Goal: Task Accomplishment & Management: Complete application form

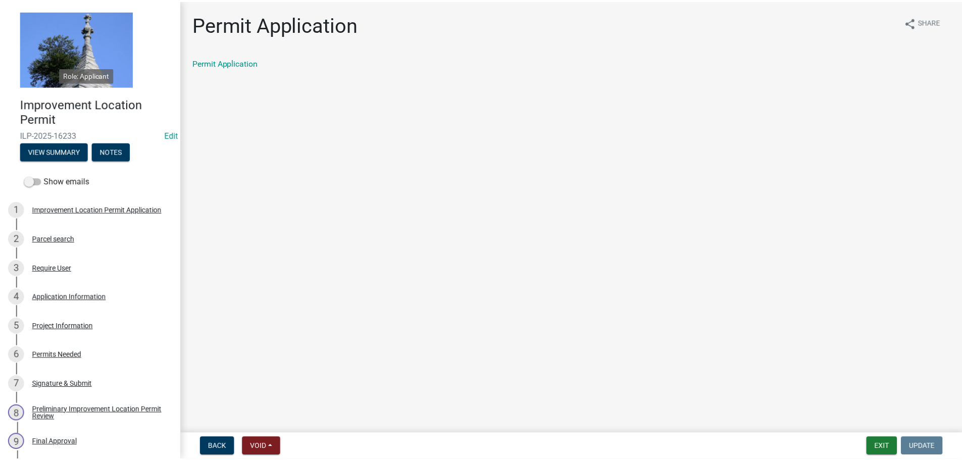
scroll to position [253, 0]
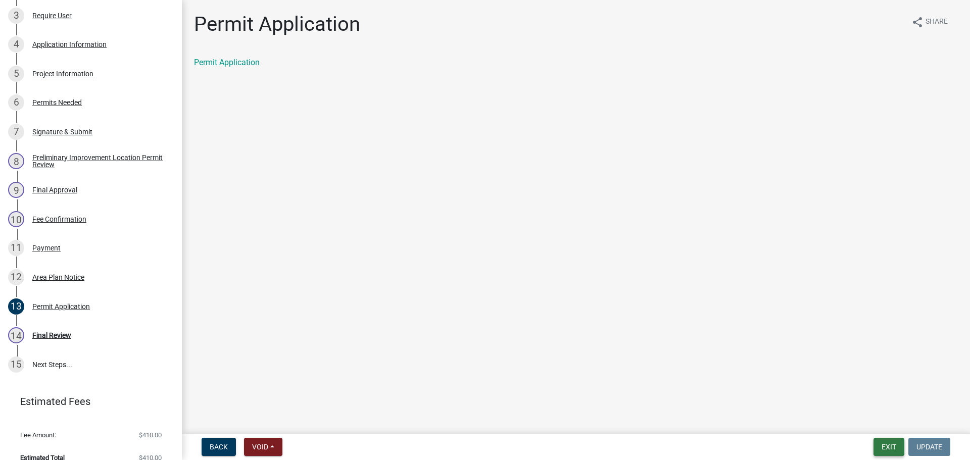
click at [897, 451] on button "Exit" at bounding box center [888, 447] width 31 height 18
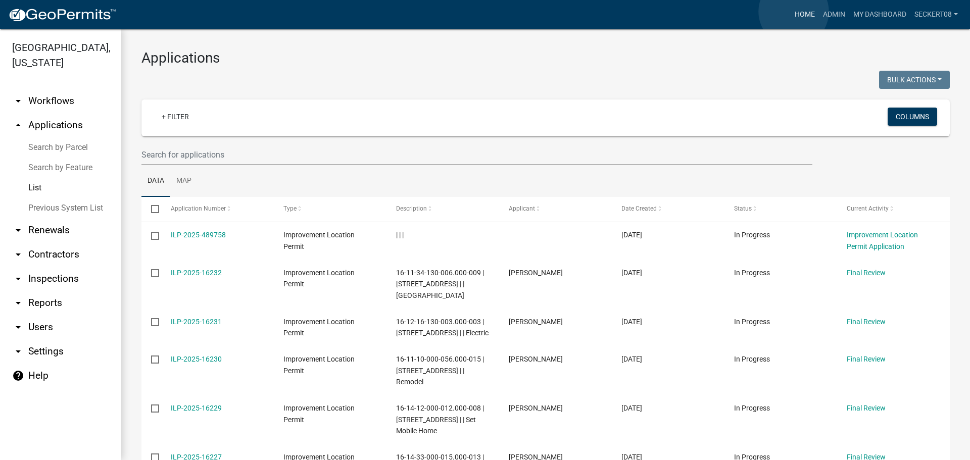
click at [793, 12] on link "Home" at bounding box center [804, 14] width 28 height 19
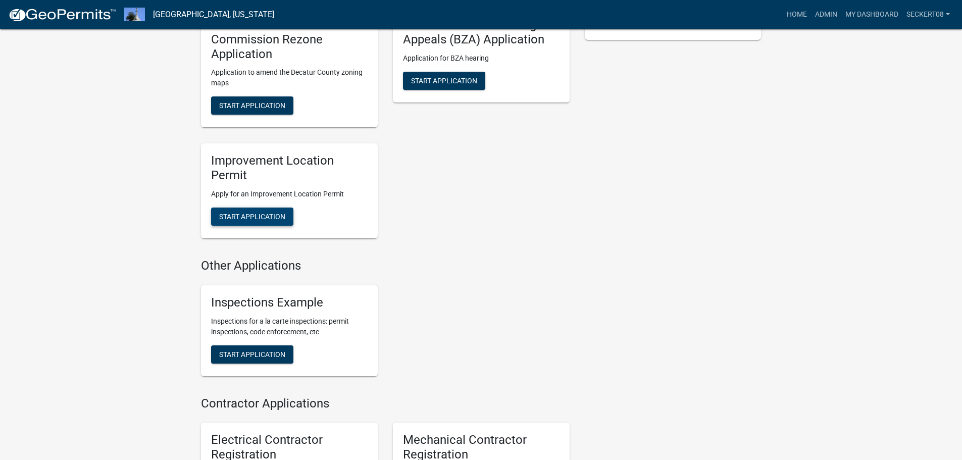
scroll to position [303, 0]
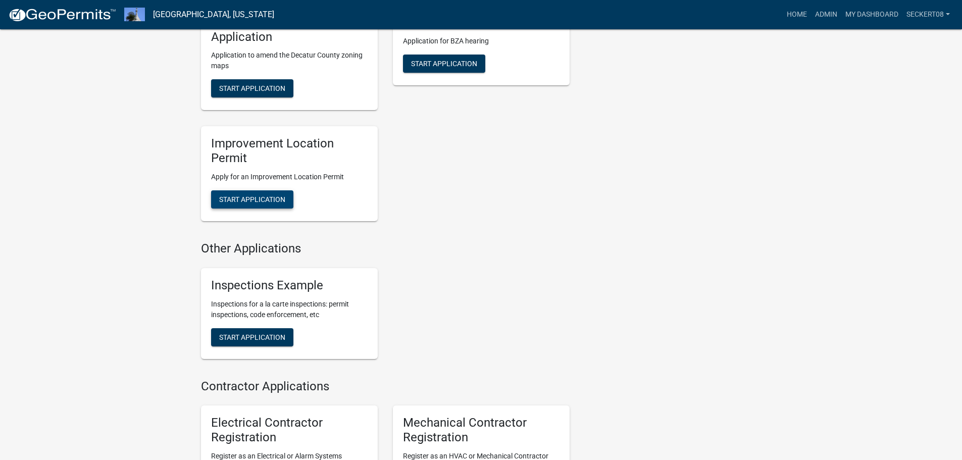
click at [279, 200] on span "Start Application" at bounding box center [252, 199] width 66 height 8
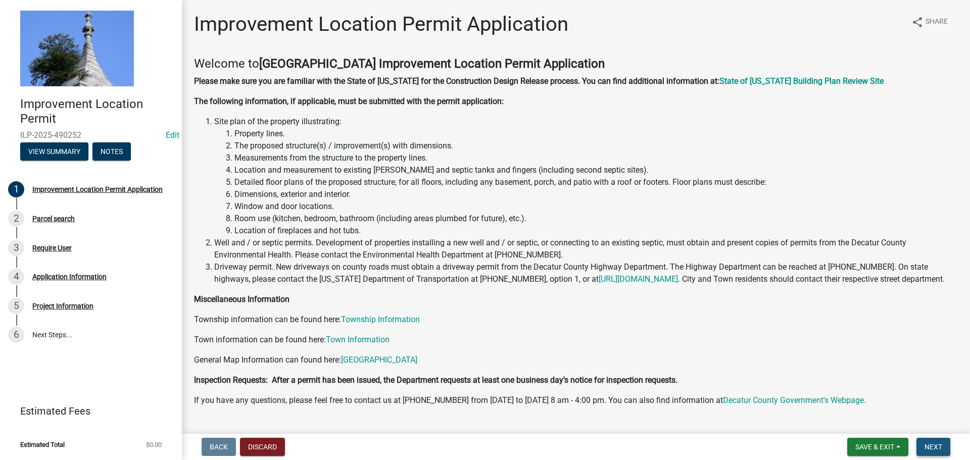
click at [927, 446] on span "Next" at bounding box center [933, 447] width 18 height 8
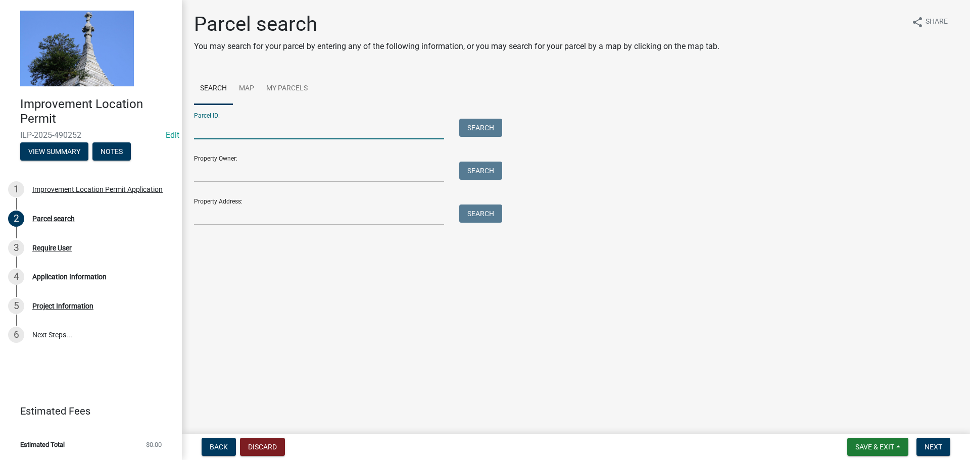
click at [208, 128] on input "Parcel ID:" at bounding box center [319, 129] width 250 height 21
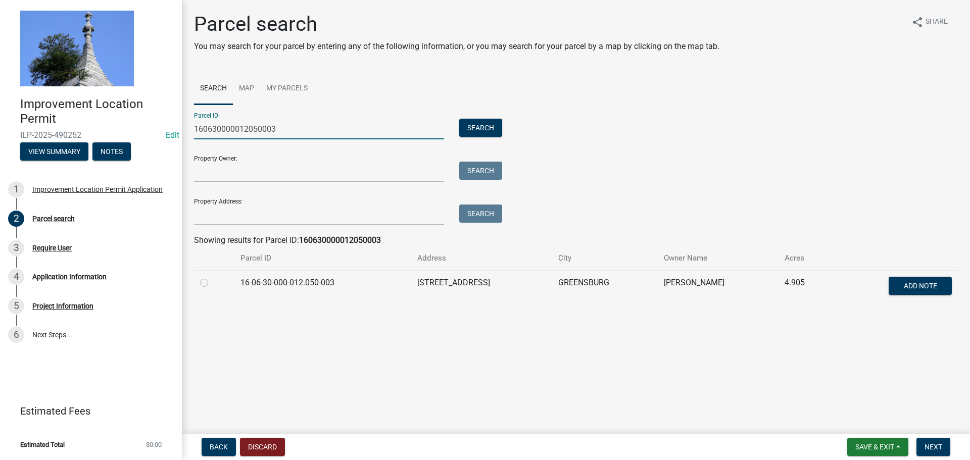
type input "160630000012050003"
click at [212, 277] on label at bounding box center [212, 277] width 0 height 0
click at [212, 281] on input "radio" at bounding box center [215, 280] width 7 height 7
radio input "true"
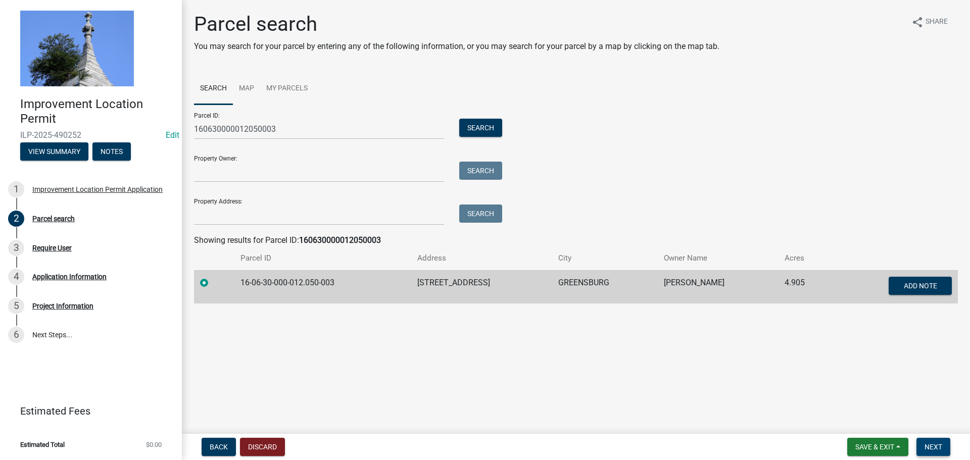
click at [948, 445] on button "Next" at bounding box center [933, 447] width 34 height 18
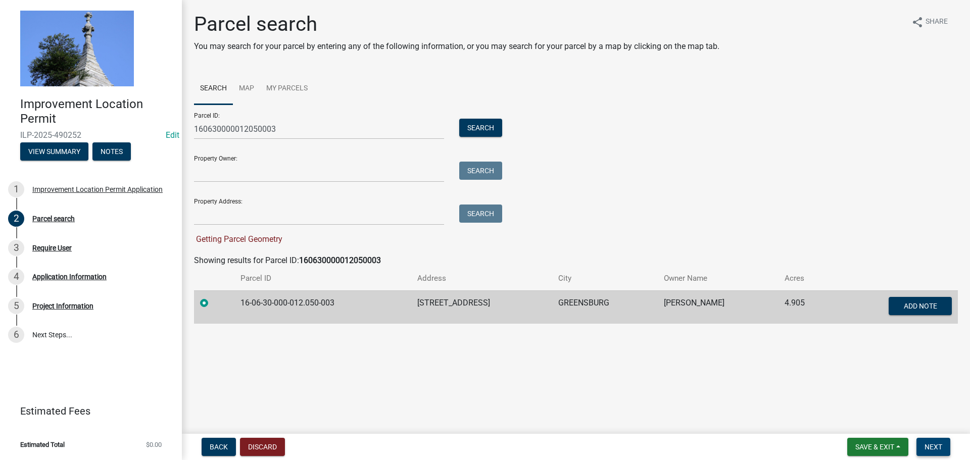
click at [944, 448] on button "Next" at bounding box center [933, 447] width 34 height 18
click at [936, 451] on span "Next" at bounding box center [933, 447] width 18 height 8
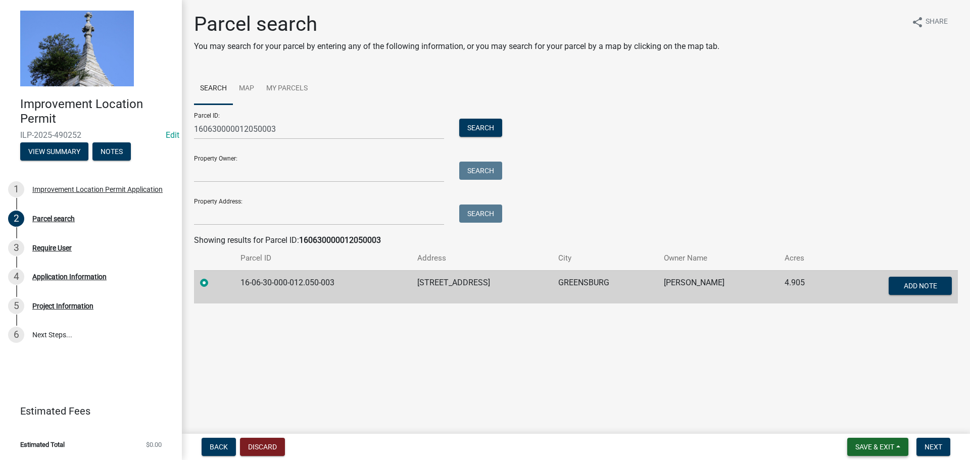
click at [884, 445] on span "Save & Exit" at bounding box center [874, 447] width 39 height 8
click at [875, 428] on button "Save & Exit" at bounding box center [867, 421] width 81 height 24
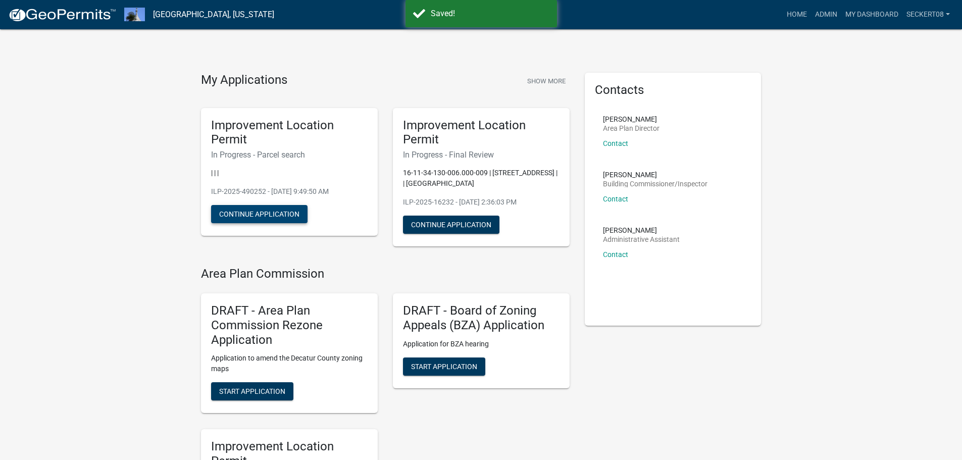
click at [275, 222] on button "Continue Application" at bounding box center [259, 214] width 96 height 18
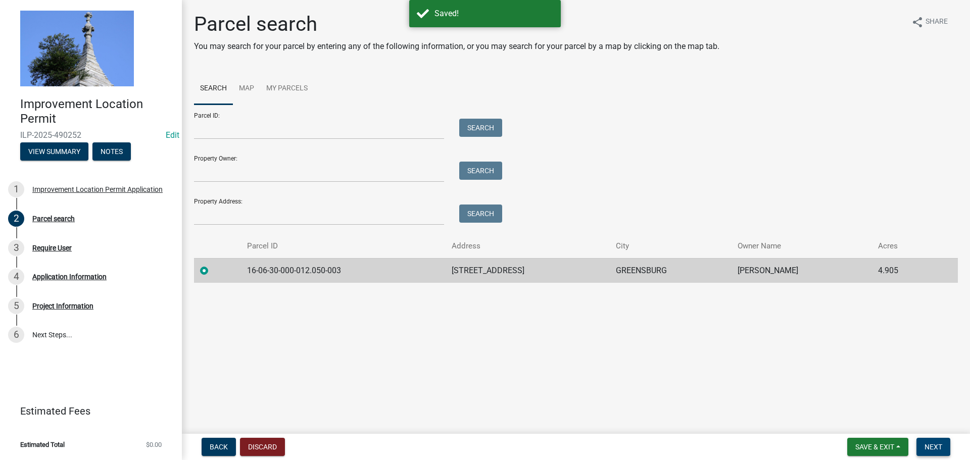
click at [928, 448] on span "Next" at bounding box center [933, 447] width 18 height 8
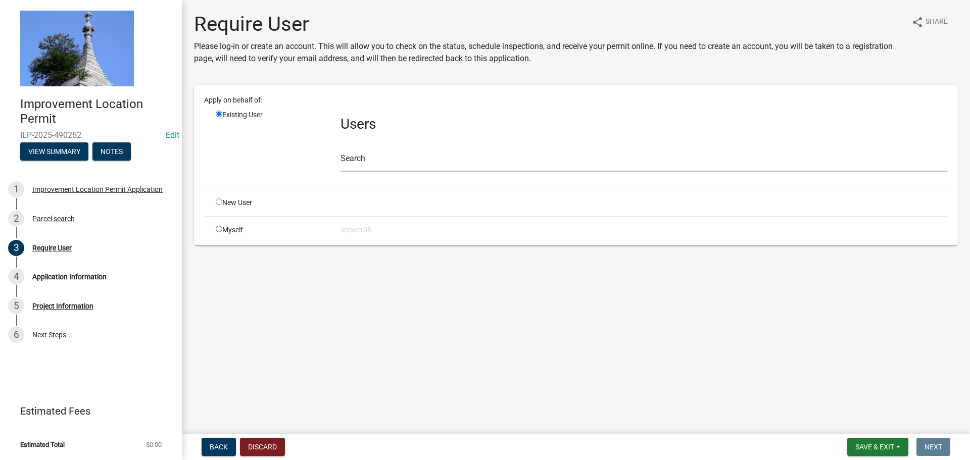
click at [215, 230] on div "Myself" at bounding box center [270, 230] width 125 height 11
click at [216, 229] on input "radio" at bounding box center [219, 229] width 7 height 7
radio input "true"
radio input "false"
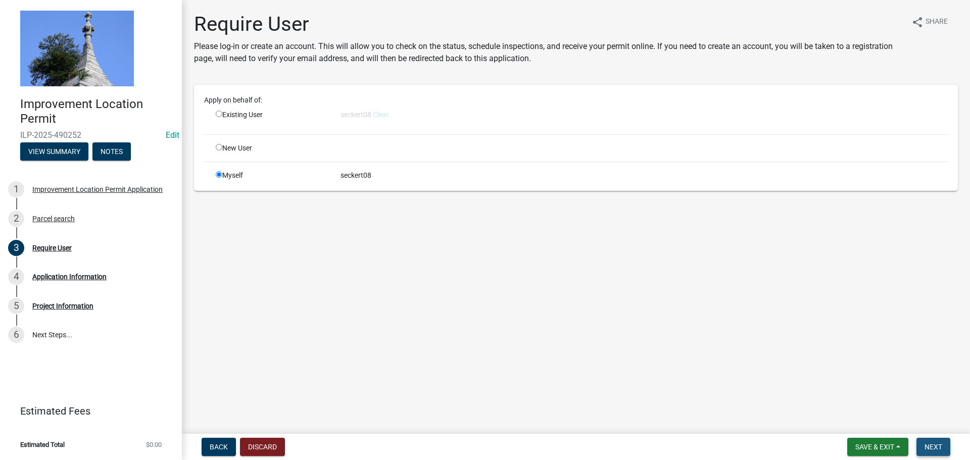
click at [941, 450] on span "Next" at bounding box center [933, 447] width 18 height 8
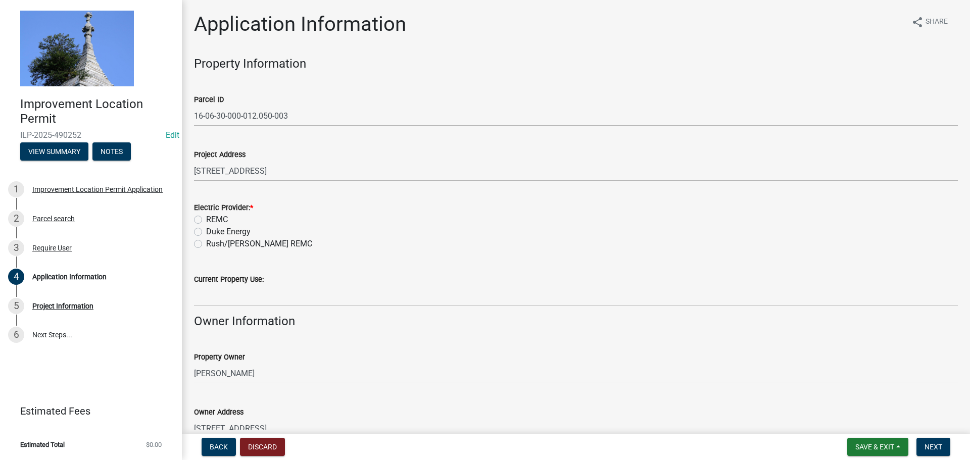
click at [206, 221] on label "REMC" at bounding box center [217, 220] width 22 height 12
click at [206, 220] on input "REMC" at bounding box center [209, 217] width 7 height 7
radio input "true"
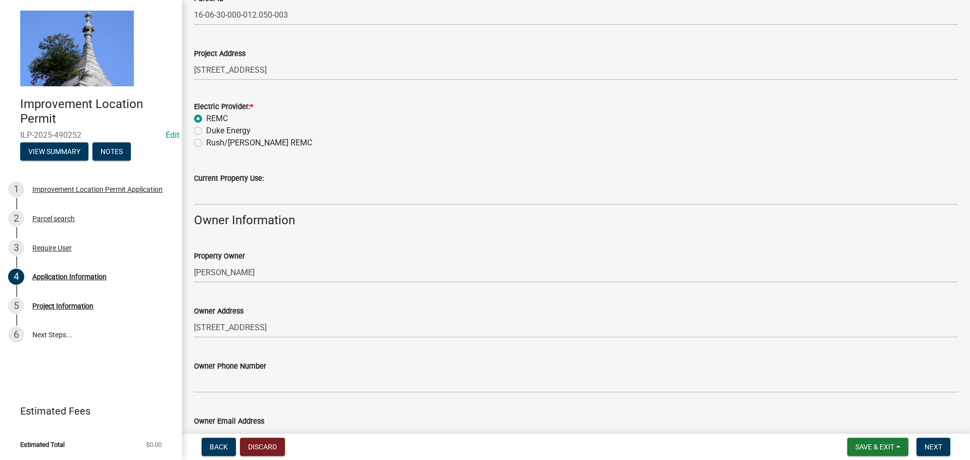
scroll to position [152, 0]
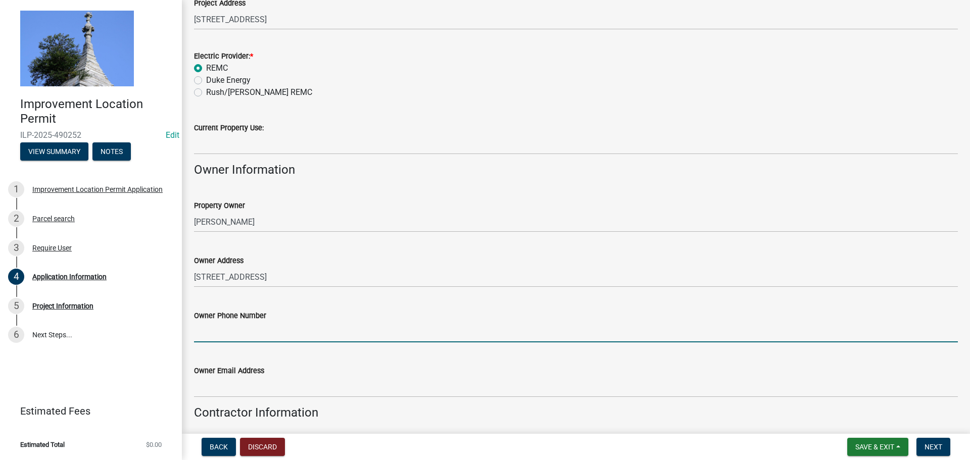
click at [234, 328] on input "Owner Phone Number" at bounding box center [576, 332] width 764 height 21
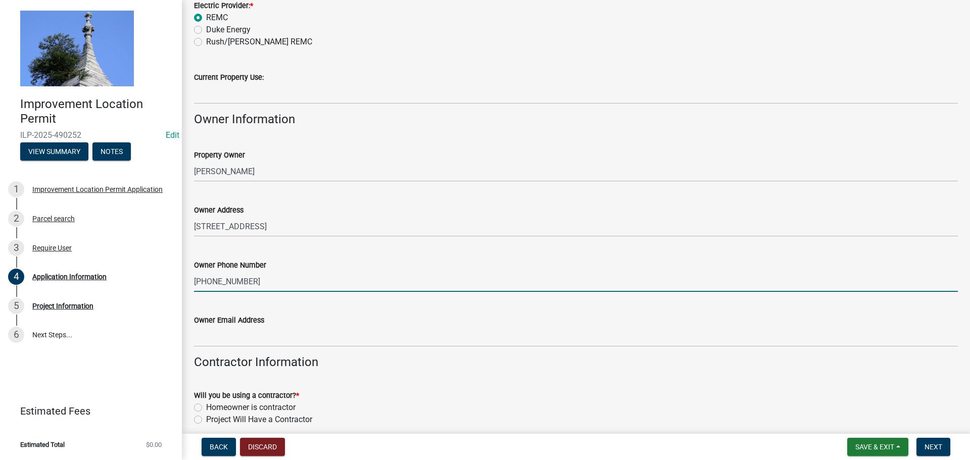
scroll to position [253, 0]
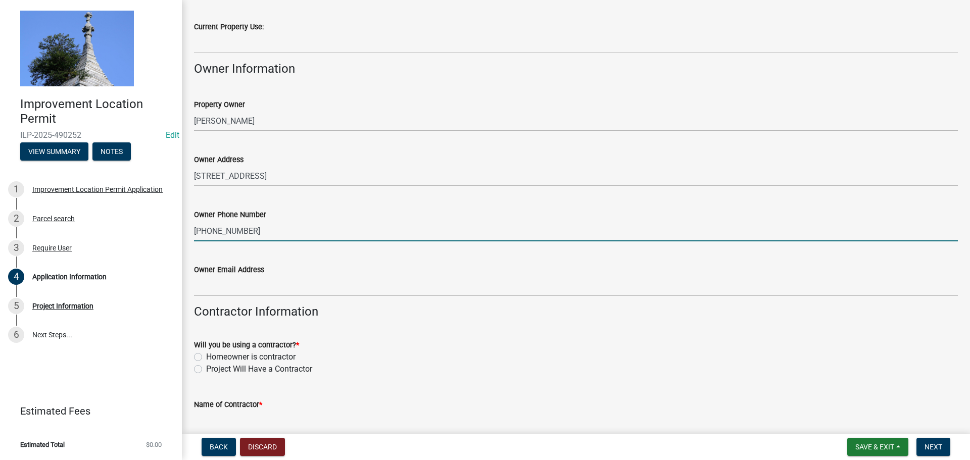
type input "[PHONE_NUMBER]"
click at [206, 360] on label "Homeowner is contractor" at bounding box center [250, 357] width 89 height 12
click at [206, 358] on input "Homeowner is contractor" at bounding box center [209, 354] width 7 height 7
radio input "true"
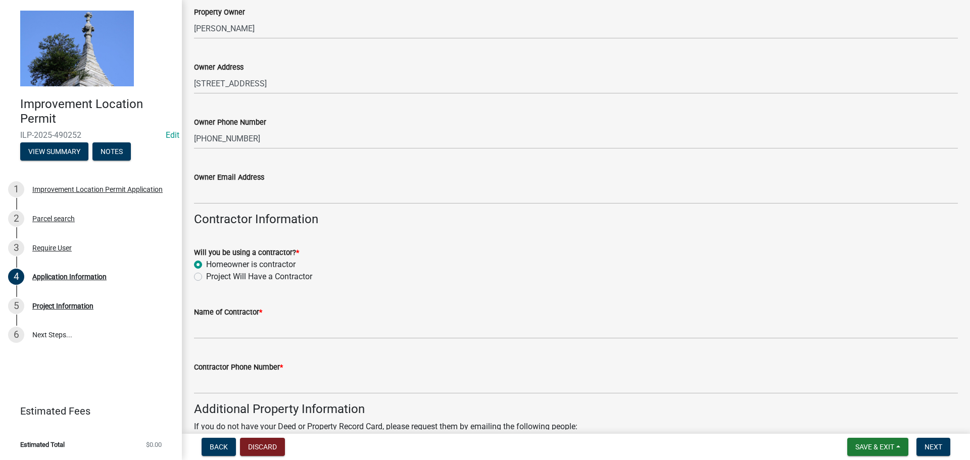
scroll to position [354, 0]
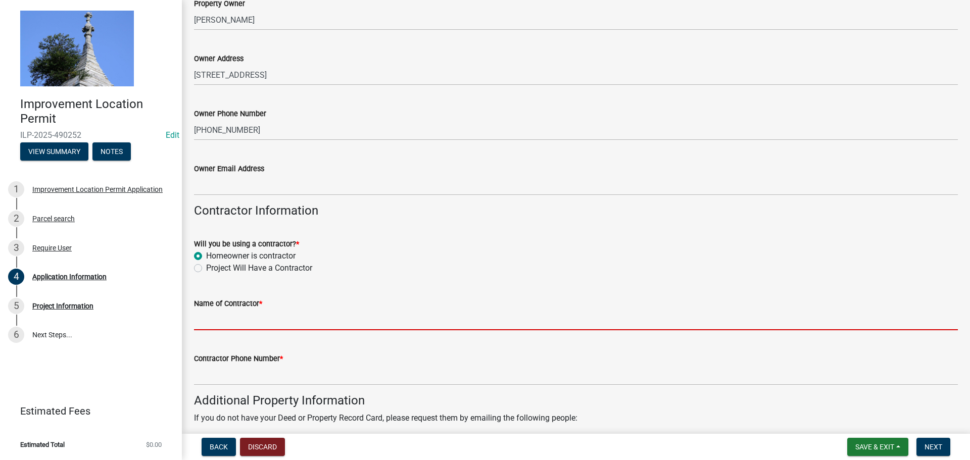
click at [227, 328] on input "Name of Contractor *" at bounding box center [576, 320] width 764 height 21
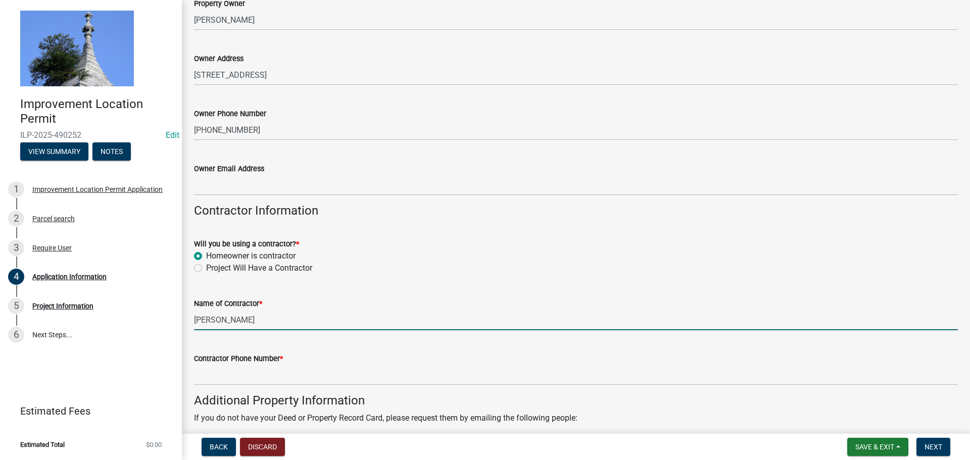
type input "[PERSON_NAME]"
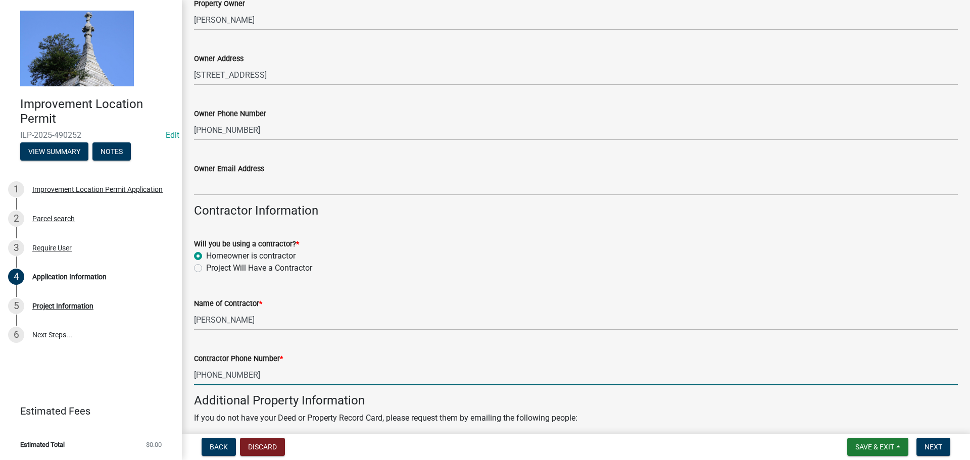
type input "[PHONE_NUMBER]"
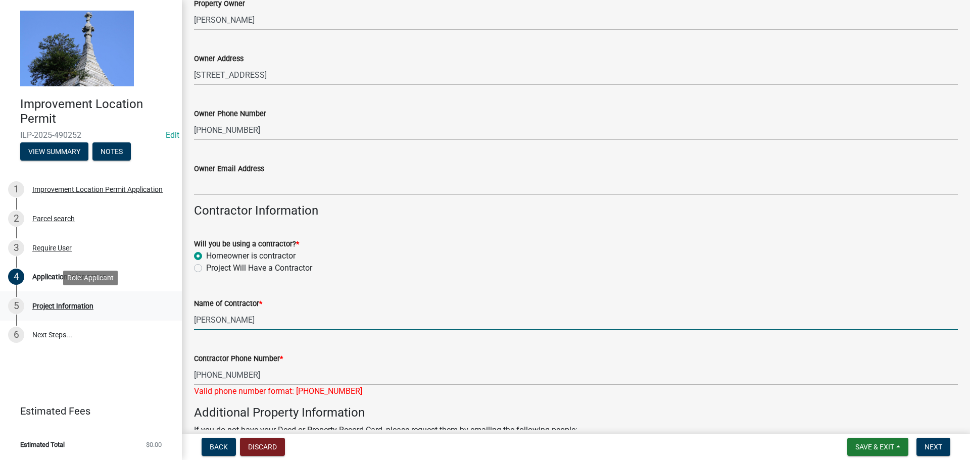
drag, startPoint x: 242, startPoint y: 319, endPoint x: 146, endPoint y: 308, distance: 96.1
click at [146, 308] on div "Improvement Location Permit ILP-2025-490252 Edit View Summary Notes 1 Improveme…" at bounding box center [485, 230] width 970 height 460
type input "[PERSON_NAME]"
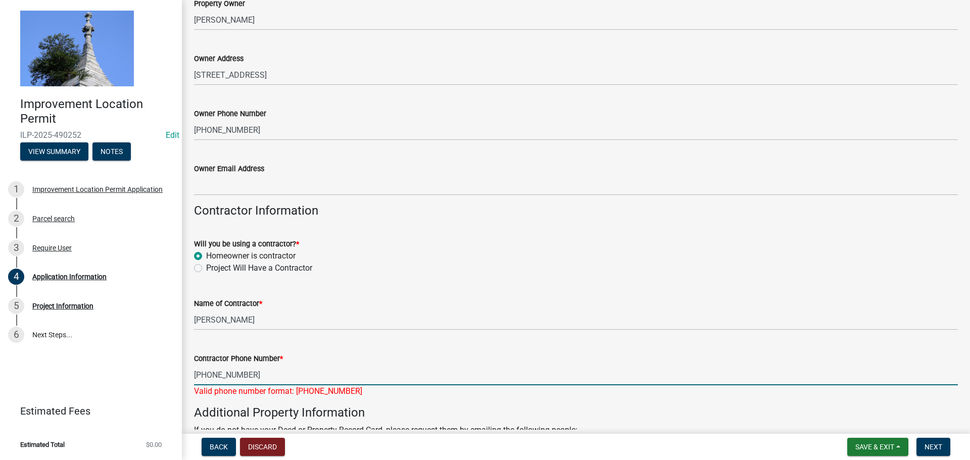
drag, startPoint x: 237, startPoint y: 376, endPoint x: 160, endPoint y: 368, distance: 78.2
click at [160, 368] on div "Improvement Location Permit ILP-2025-490252 Edit View Summary Notes 1 Improveme…" at bounding box center [485, 230] width 970 height 460
type input "1234567890"
click at [396, 406] on h4 "Additional Property Information" at bounding box center [576, 413] width 764 height 15
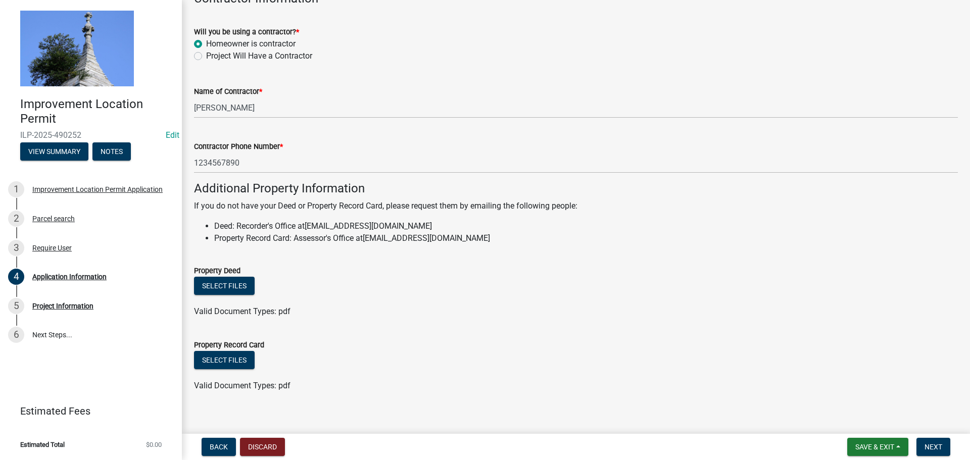
scroll to position [576, 0]
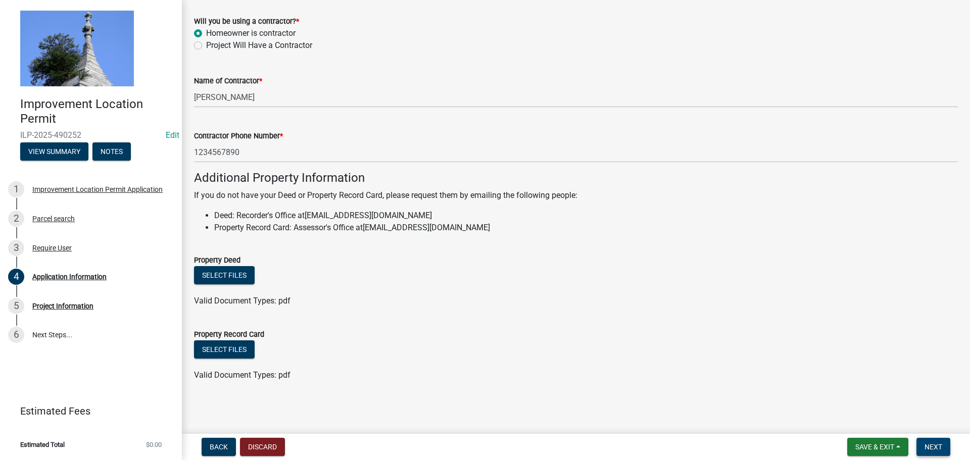
click at [928, 445] on span "Next" at bounding box center [933, 447] width 18 height 8
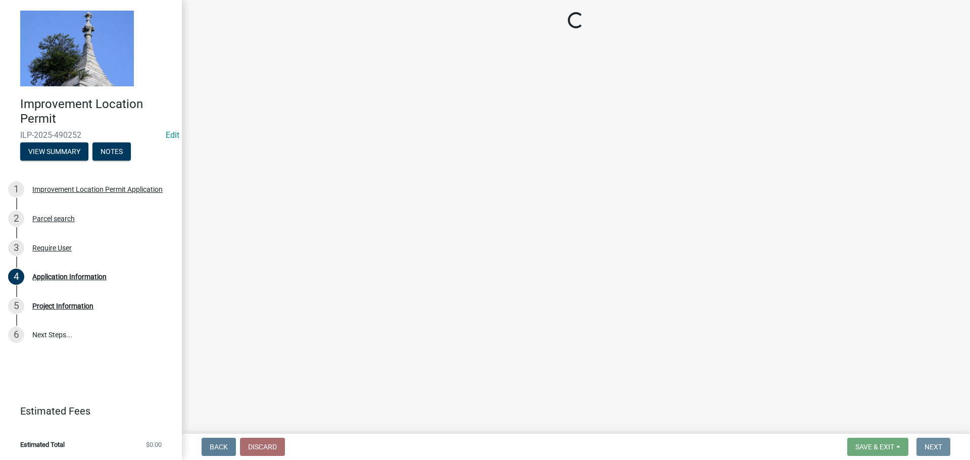
scroll to position [0, 0]
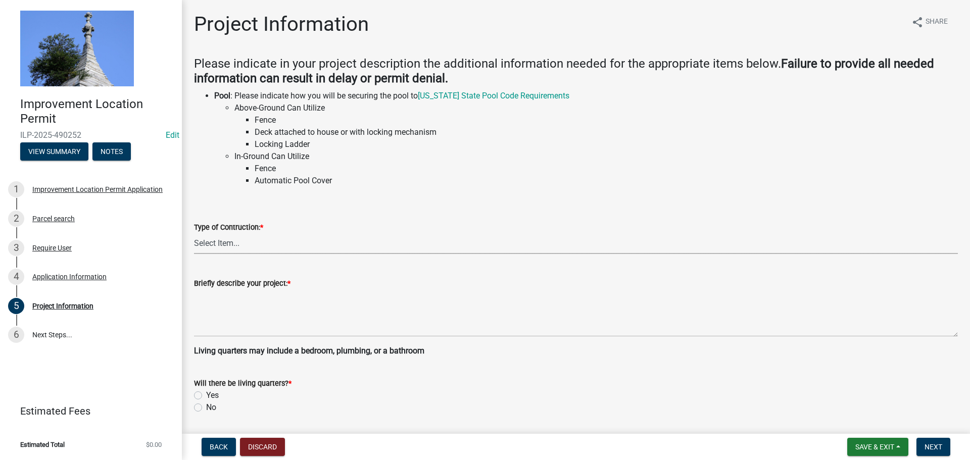
click at [229, 245] on select "Select Item... Addition Attached Garage Boat Dock Cell Tower/Co-Locate Commerci…" at bounding box center [576, 243] width 764 height 21
click at [194, 233] on select "Select Item... Addition Attached Garage Boat Dock Cell Tower/Co-Locate Commerci…" at bounding box center [576, 243] width 764 height 21
select select "dd9adb89-9a3c-4bc9-90d3-fd9cd60e52ec"
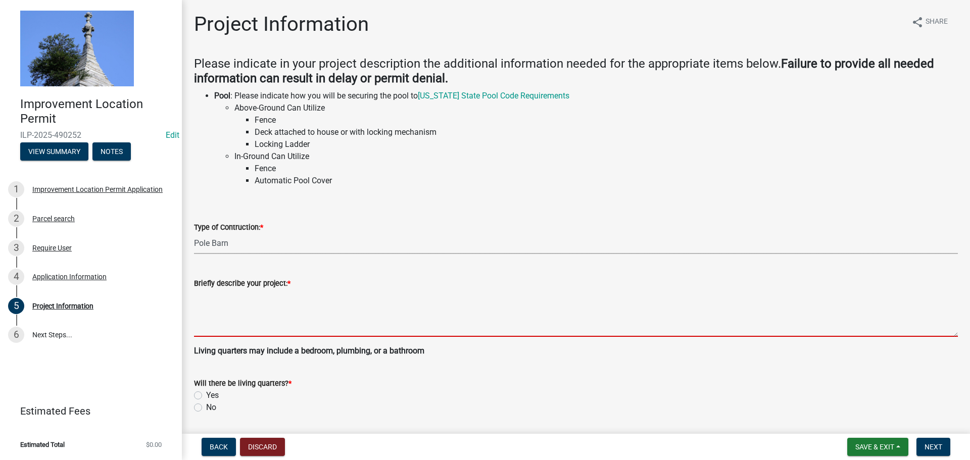
click at [247, 319] on textarea "Briefly describe your project: *" at bounding box center [576, 312] width 764 height 47
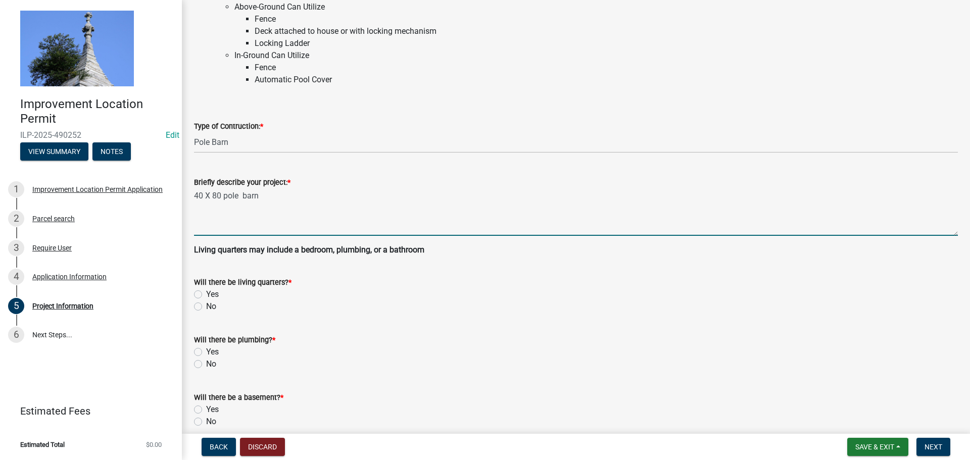
scroll to position [152, 0]
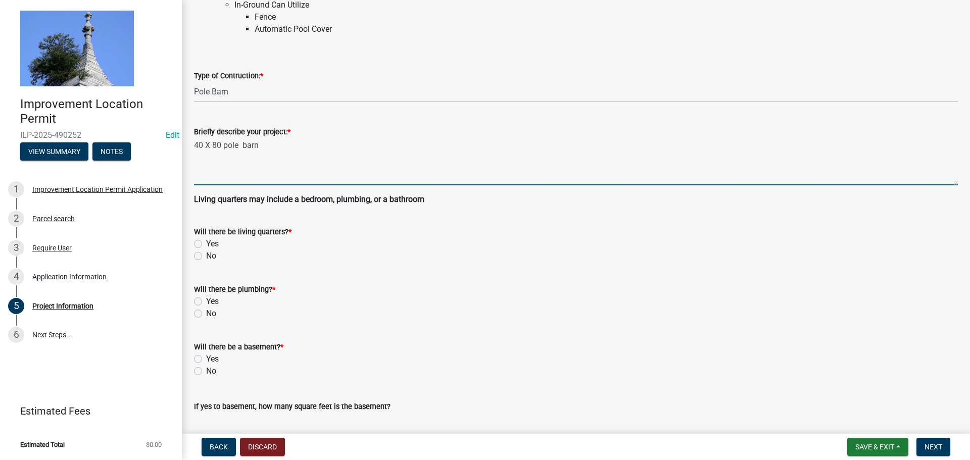
type textarea "40 X 80 pole barn"
click at [234, 92] on select "Select Item... Addition Attached Garage Boat Dock Cell Tower/Co-Locate Commerci…" at bounding box center [576, 92] width 764 height 21
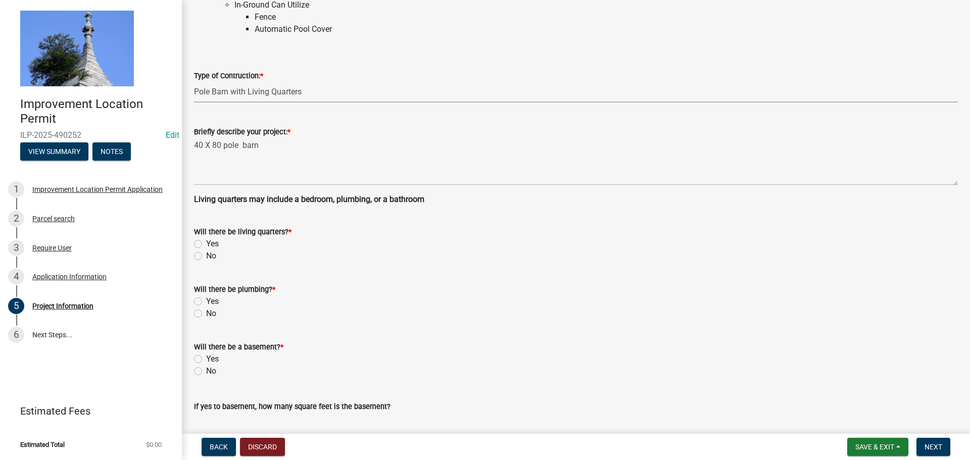
click at [194, 82] on select "Select Item... Addition Attached Garage Boat Dock Cell Tower/Co-Locate Commerci…" at bounding box center [576, 92] width 764 height 21
select select "db2e9b70-80d6-473a-a054-69d2aeea9b9e"
click at [206, 247] on label "Yes" at bounding box center [212, 244] width 13 height 12
click at [206, 244] on input "Yes" at bounding box center [209, 241] width 7 height 7
radio input "true"
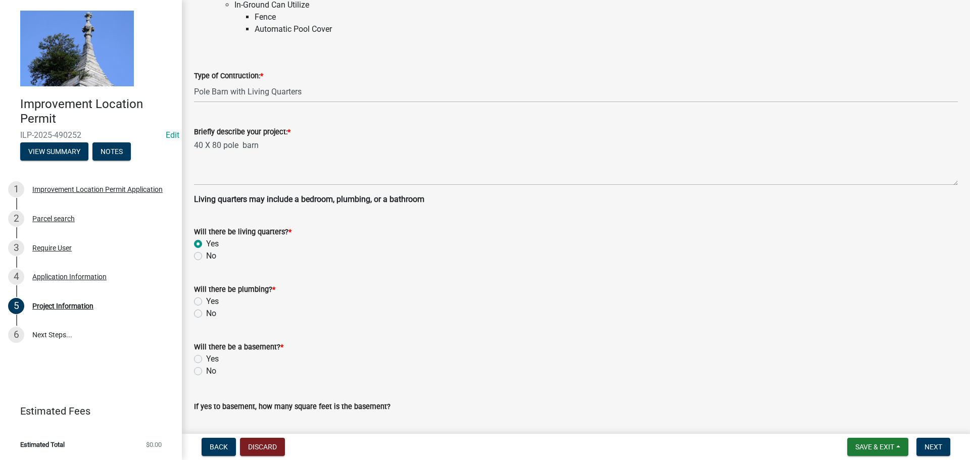
click at [206, 304] on label "Yes" at bounding box center [212, 301] width 13 height 12
click at [206, 302] on input "Yes" at bounding box center [209, 298] width 7 height 7
radio input "true"
click at [206, 372] on label "No" at bounding box center [211, 371] width 10 height 12
click at [206, 372] on input "No" at bounding box center [209, 368] width 7 height 7
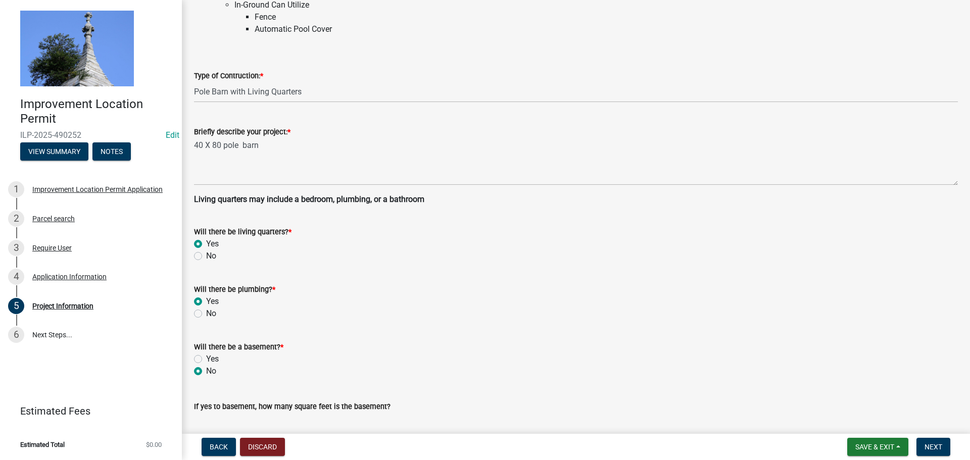
radio input "true"
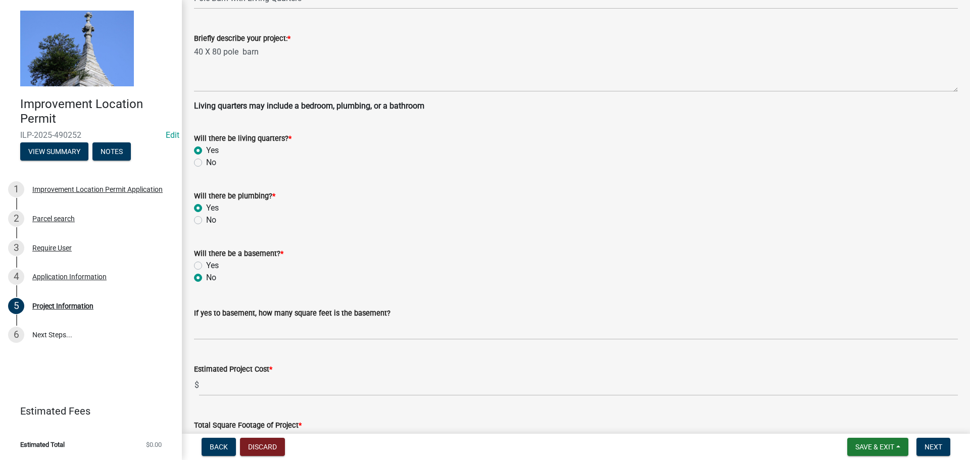
scroll to position [253, 0]
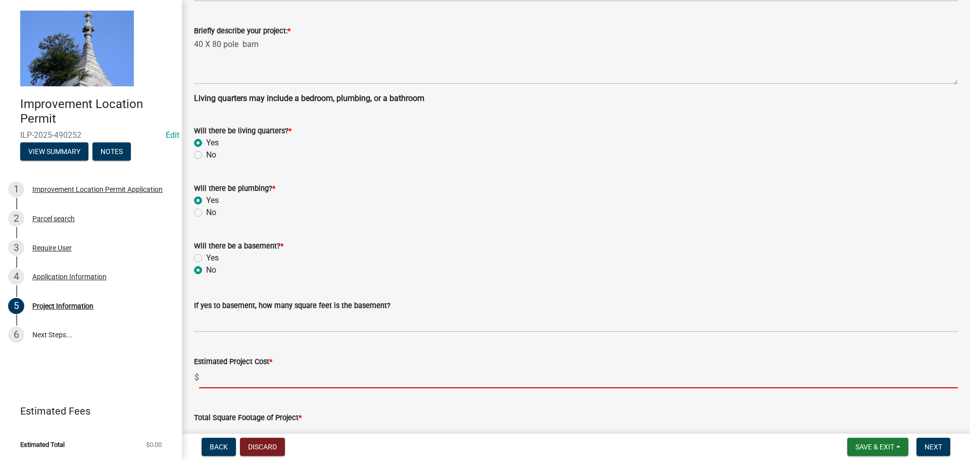
click at [214, 375] on input "text" at bounding box center [578, 378] width 759 height 21
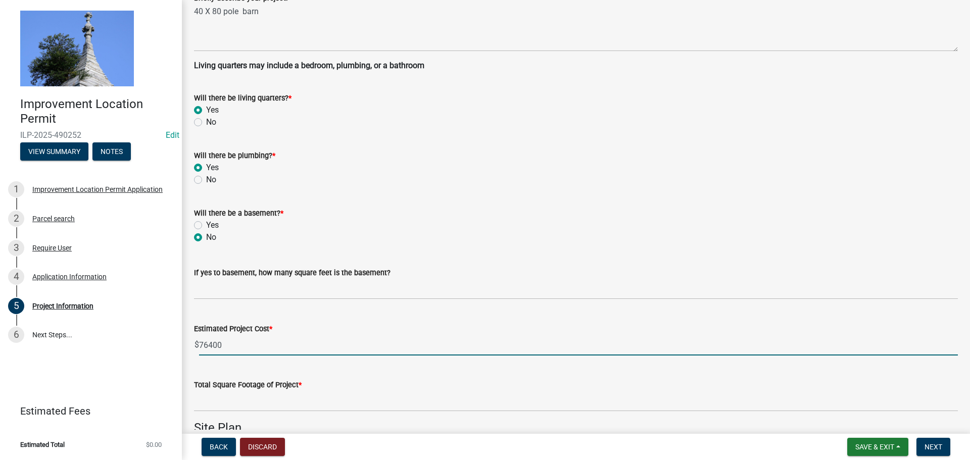
scroll to position [303, 0]
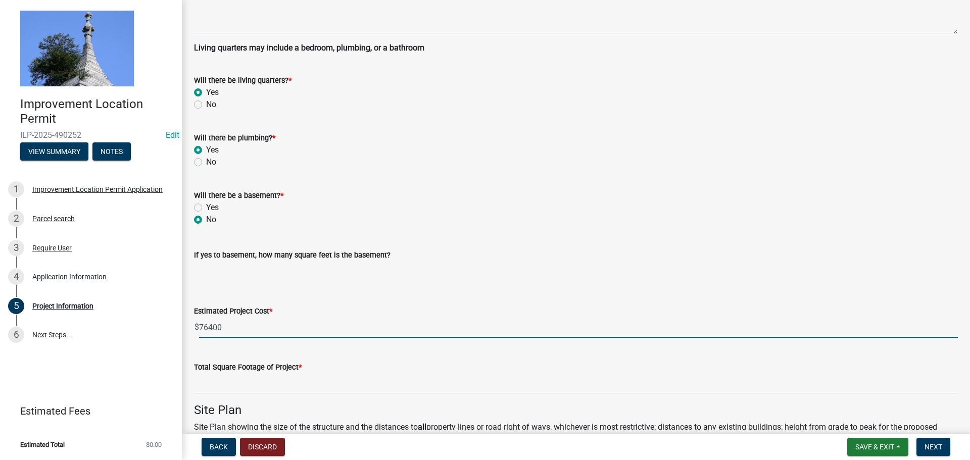
type input "76400"
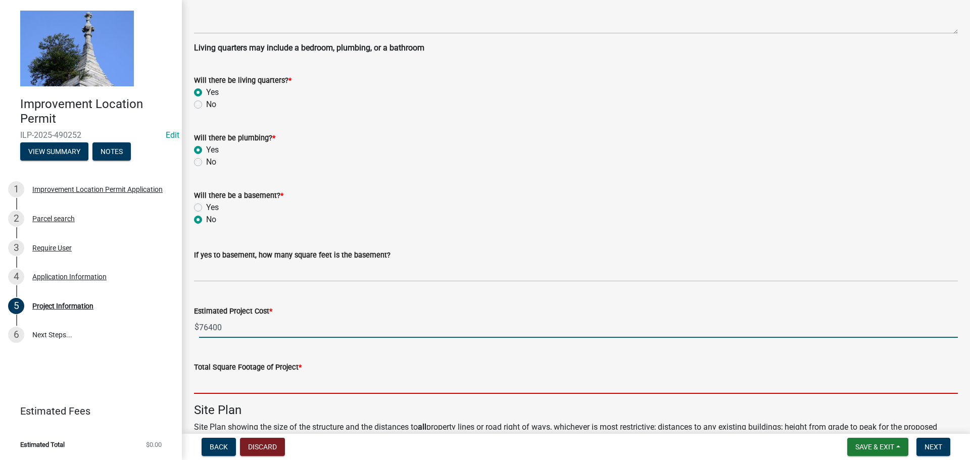
click at [214, 376] on input "text" at bounding box center [576, 383] width 764 height 21
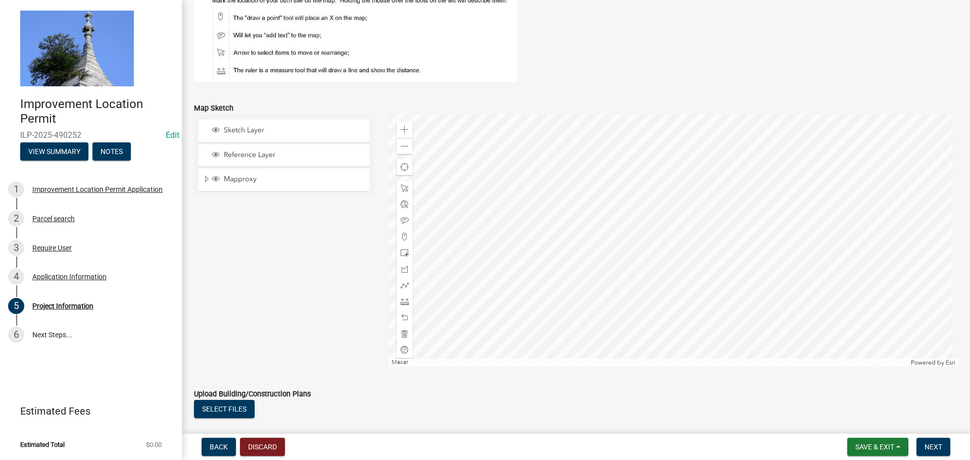
scroll to position [808, 0]
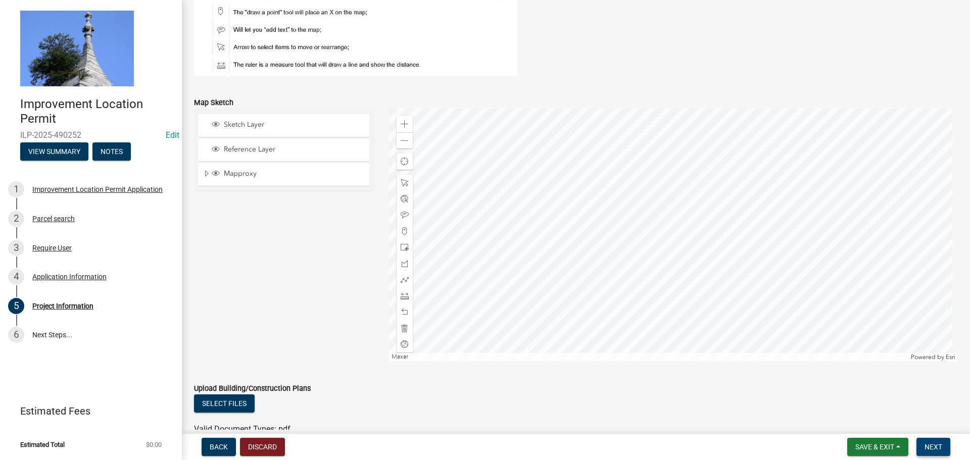
type input "3200"
click at [941, 450] on span "Next" at bounding box center [933, 447] width 18 height 8
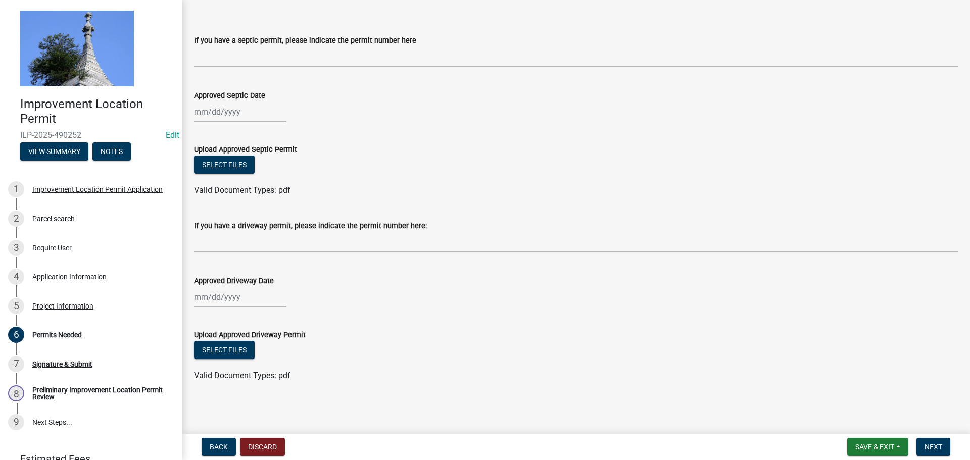
scroll to position [53, 0]
click at [926, 446] on span "Next" at bounding box center [933, 447] width 18 height 8
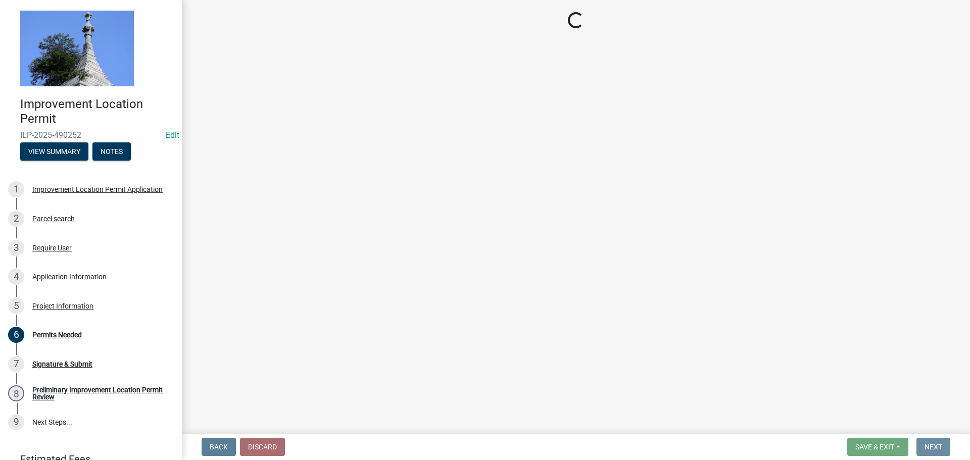
scroll to position [0, 0]
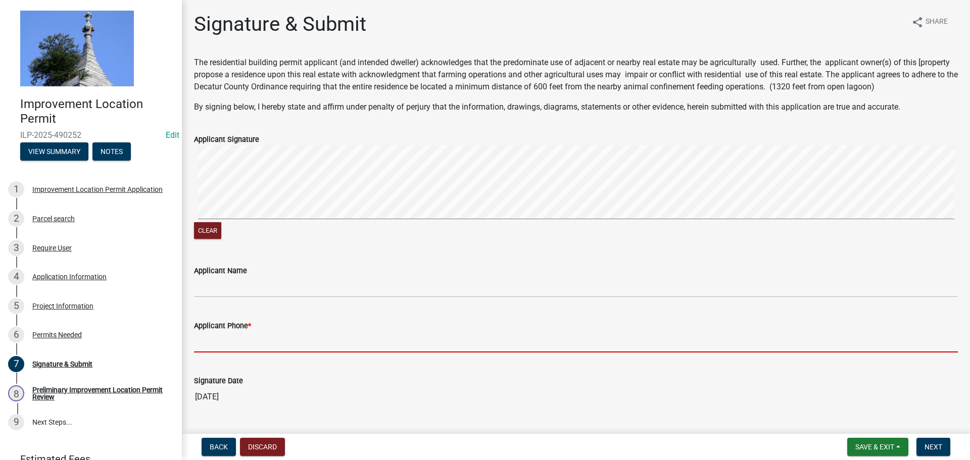
click at [319, 337] on input "Applicant Phone *" at bounding box center [576, 342] width 764 height 21
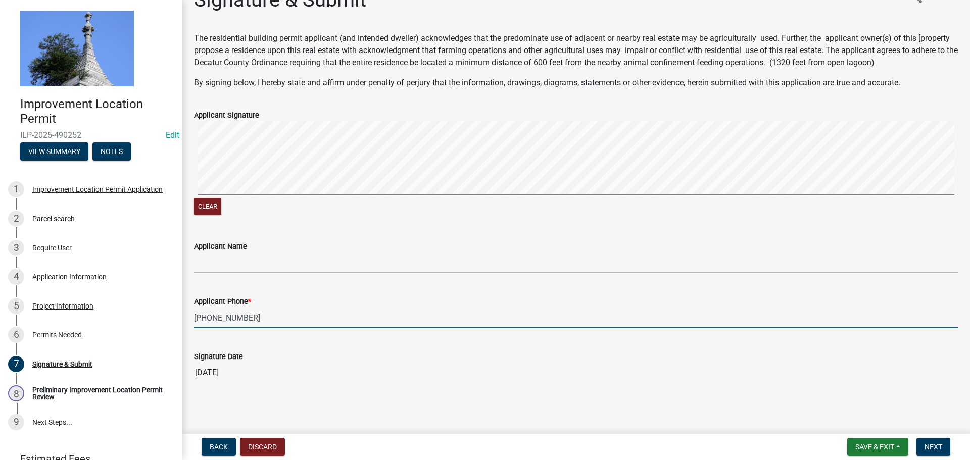
scroll to position [25, 0]
type input "[PHONE_NUMBER]"
click at [925, 449] on span "Next" at bounding box center [933, 447] width 18 height 8
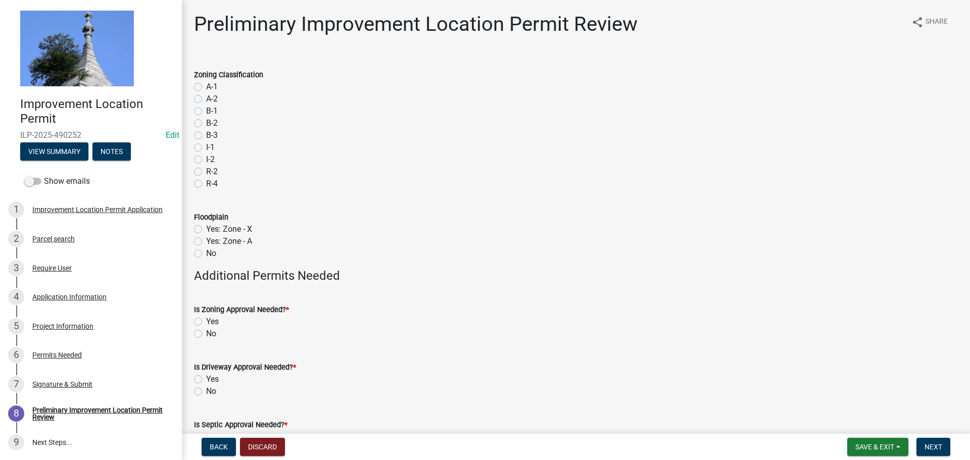
click at [206, 146] on label "I-1" at bounding box center [210, 147] width 9 height 12
click at [206, 146] on input "I-1" at bounding box center [209, 144] width 7 height 7
radio input "true"
click at [206, 253] on label "No" at bounding box center [211, 253] width 10 height 12
click at [206, 253] on input "No" at bounding box center [209, 250] width 7 height 7
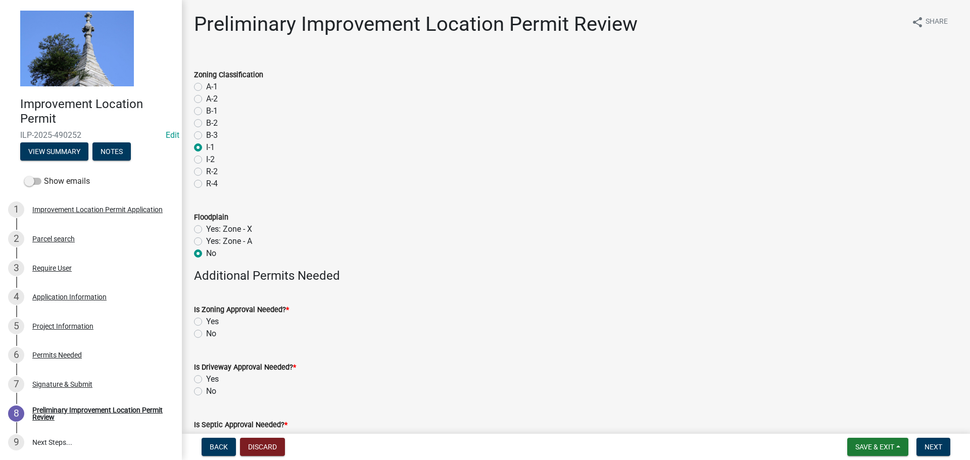
radio input "true"
click at [206, 333] on label "No" at bounding box center [211, 334] width 10 height 12
click at [206, 333] on input "No" at bounding box center [209, 331] width 7 height 7
radio input "true"
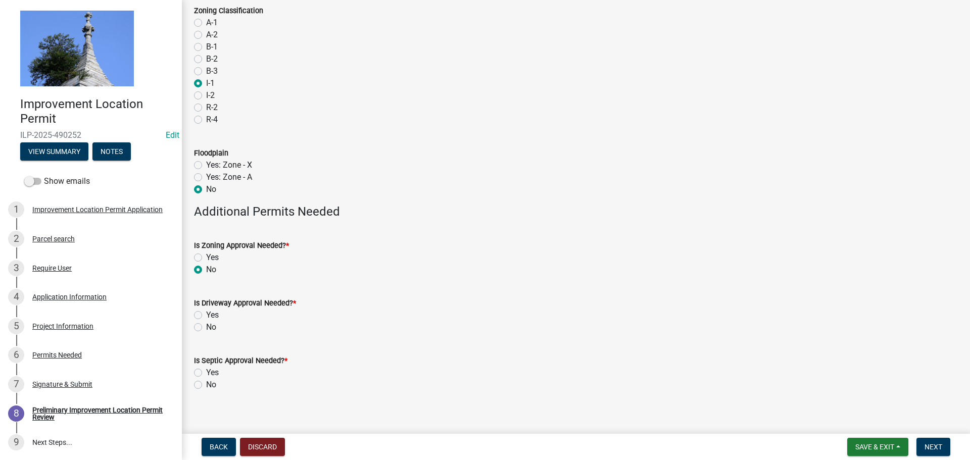
scroll to position [74, 0]
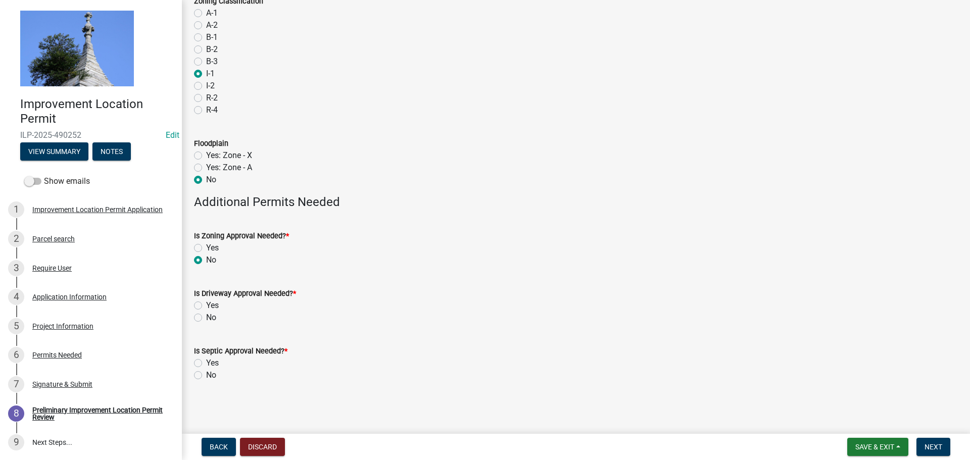
click at [206, 315] on label "No" at bounding box center [211, 318] width 10 height 12
click at [206, 315] on input "No" at bounding box center [209, 315] width 7 height 7
radio input "true"
click at [206, 376] on label "No" at bounding box center [211, 375] width 10 height 12
click at [206, 376] on input "No" at bounding box center [209, 372] width 7 height 7
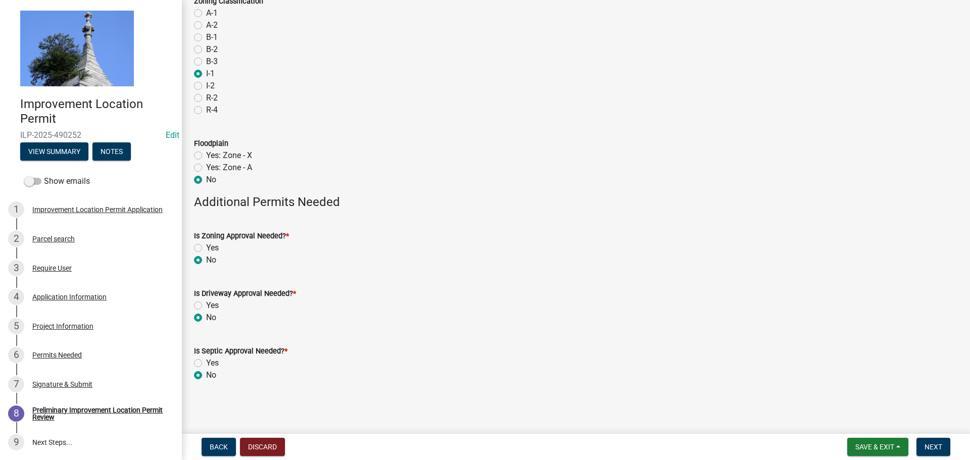
radio input "true"
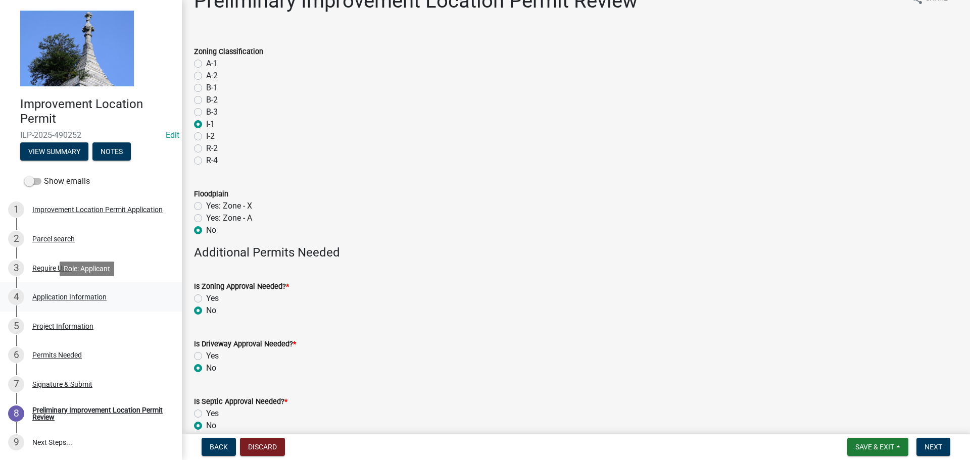
click at [100, 294] on div "Application Information" at bounding box center [69, 296] width 74 height 7
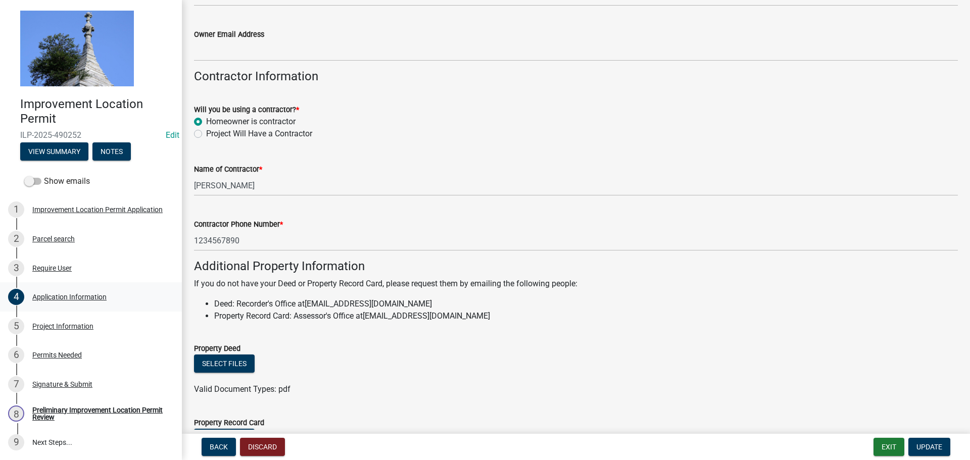
scroll to position [505, 0]
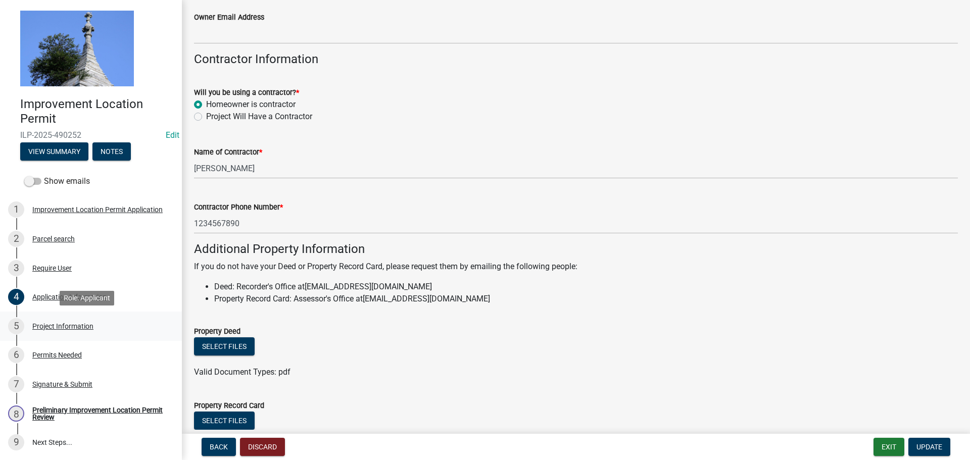
click at [83, 324] on div "Project Information" at bounding box center [62, 326] width 61 height 7
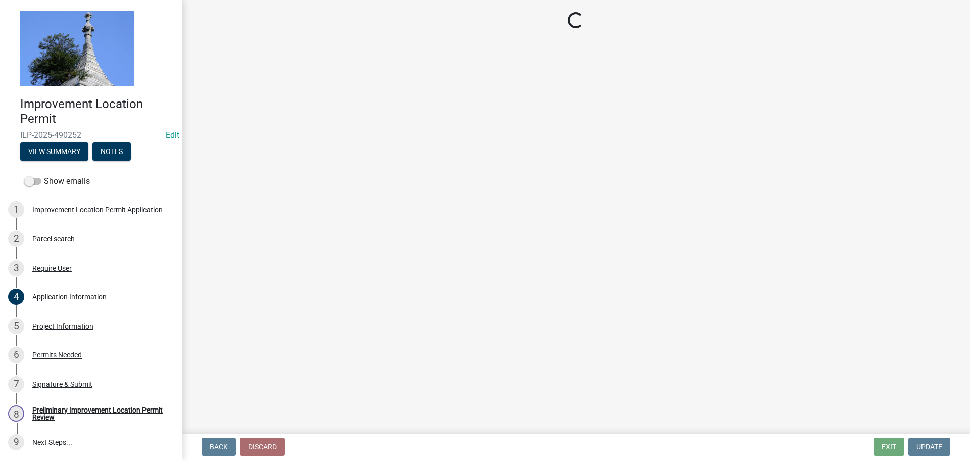
select select "db2e9b70-80d6-473a-a054-69d2aeea9b9e"
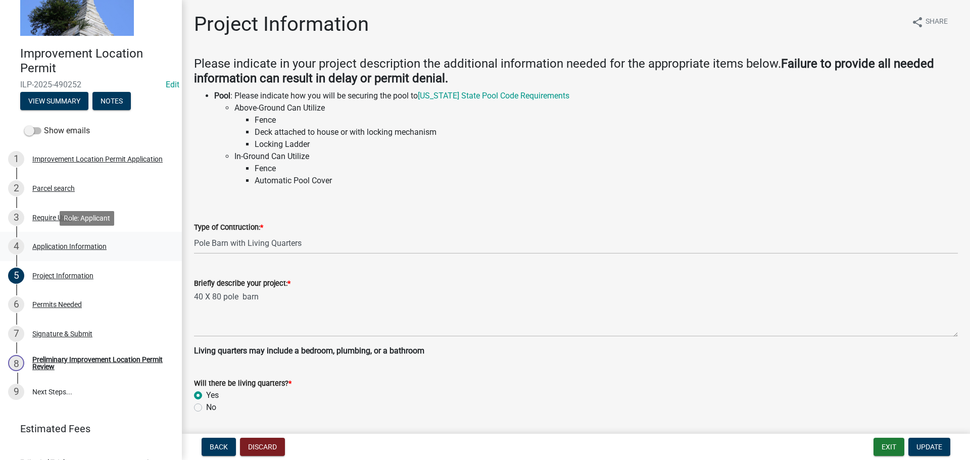
click at [58, 249] on div "Application Information" at bounding box center [69, 246] width 74 height 7
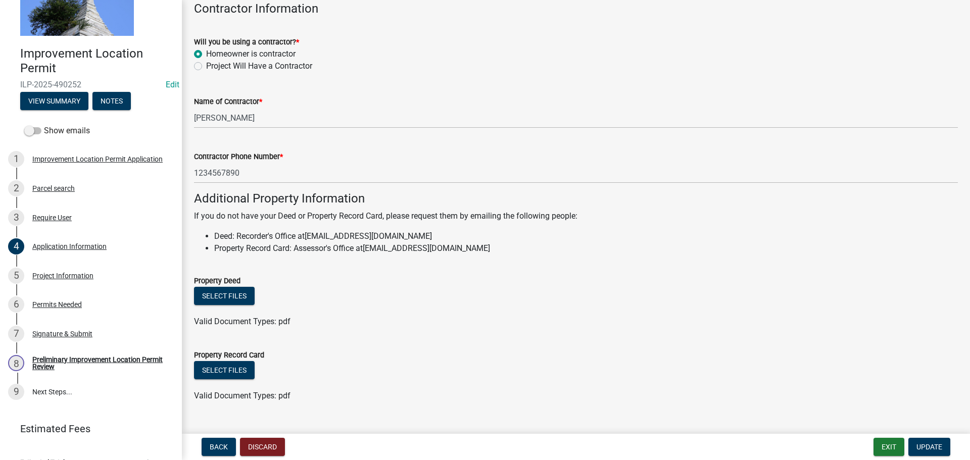
scroll to position [576, 0]
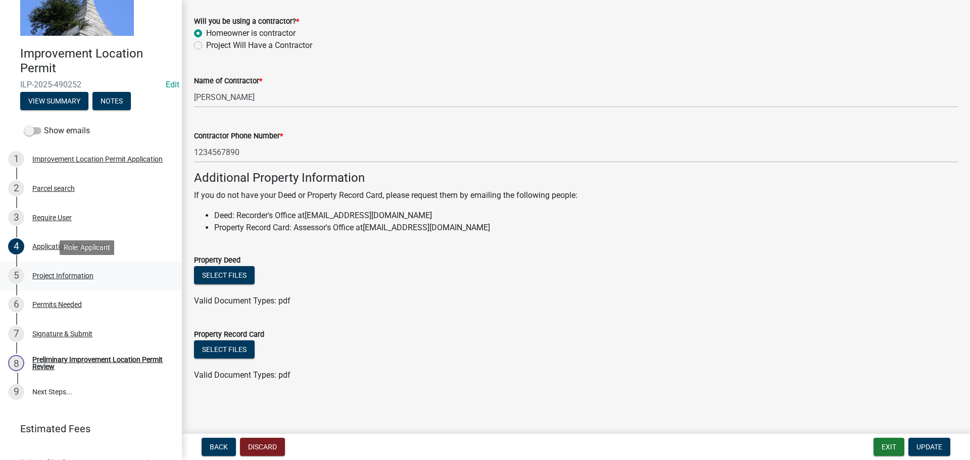
click at [87, 273] on div "Project Information" at bounding box center [62, 275] width 61 height 7
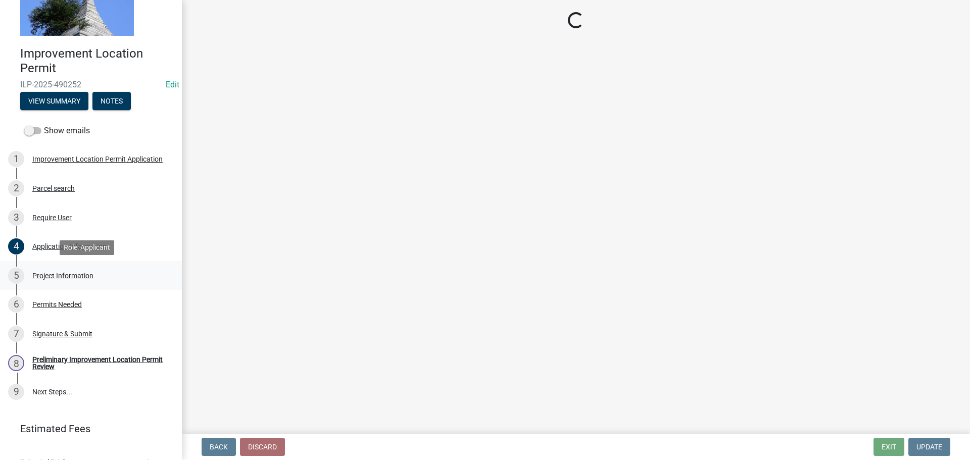
select select "db2e9b70-80d6-473a-a054-69d2aeea9b9e"
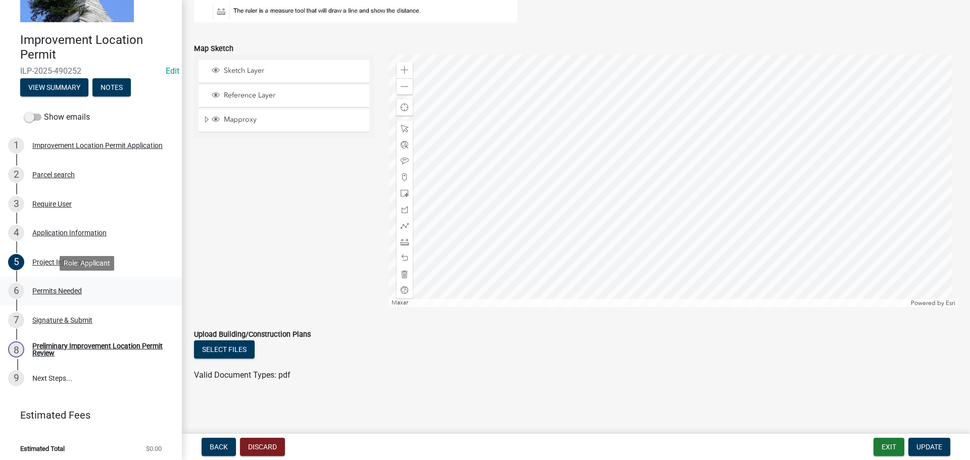
scroll to position [68, 0]
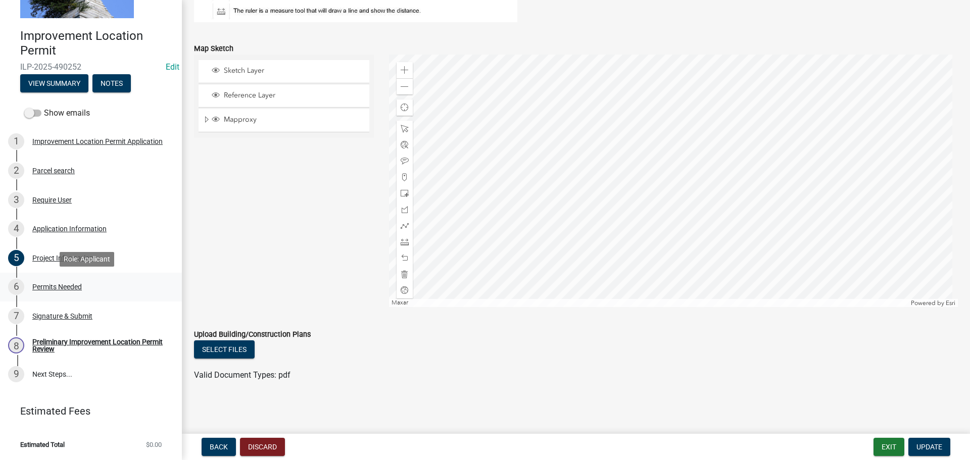
click at [70, 284] on div "Permits Needed" at bounding box center [56, 286] width 49 height 7
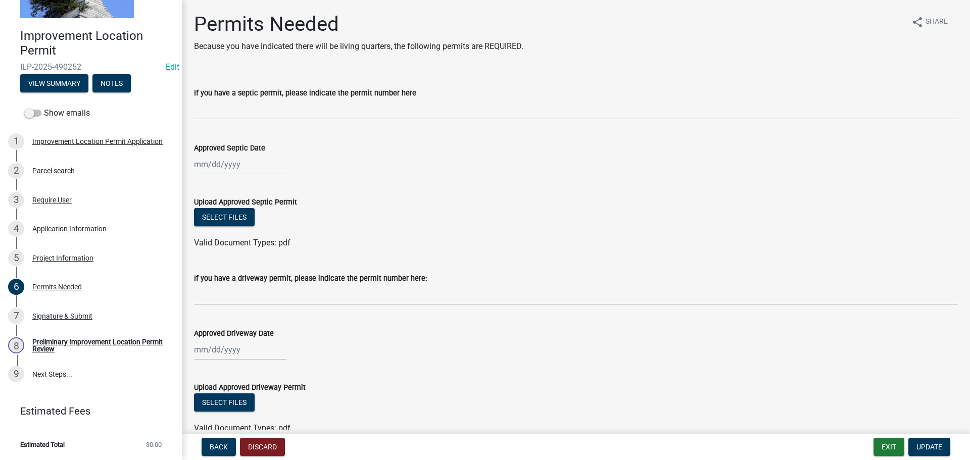
scroll to position [53, 0]
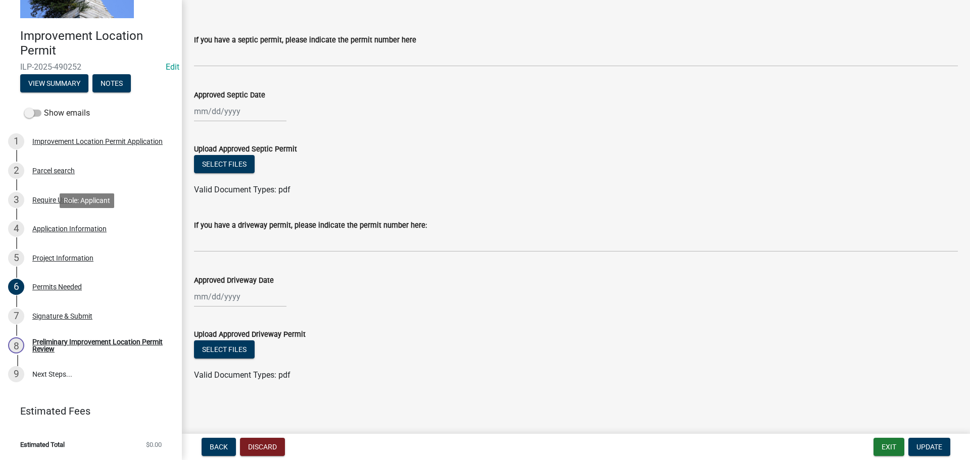
click at [78, 233] on div "4 Application Information" at bounding box center [87, 229] width 158 height 16
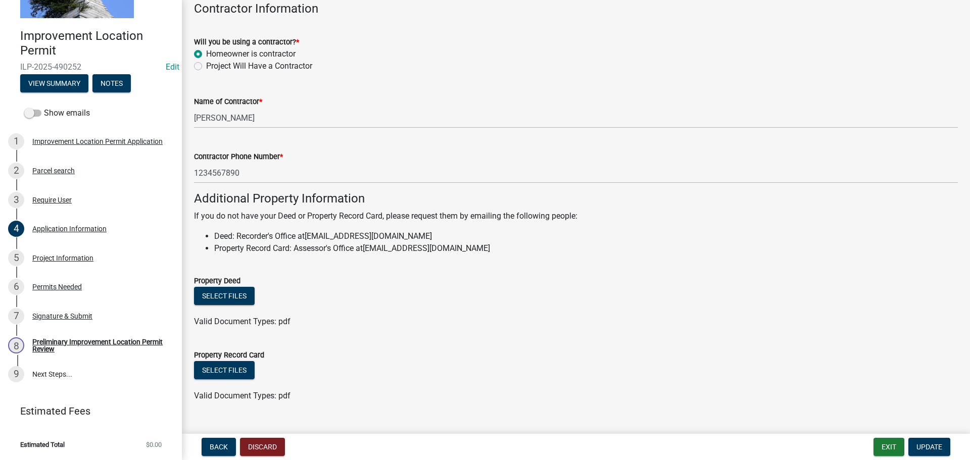
scroll to position [576, 0]
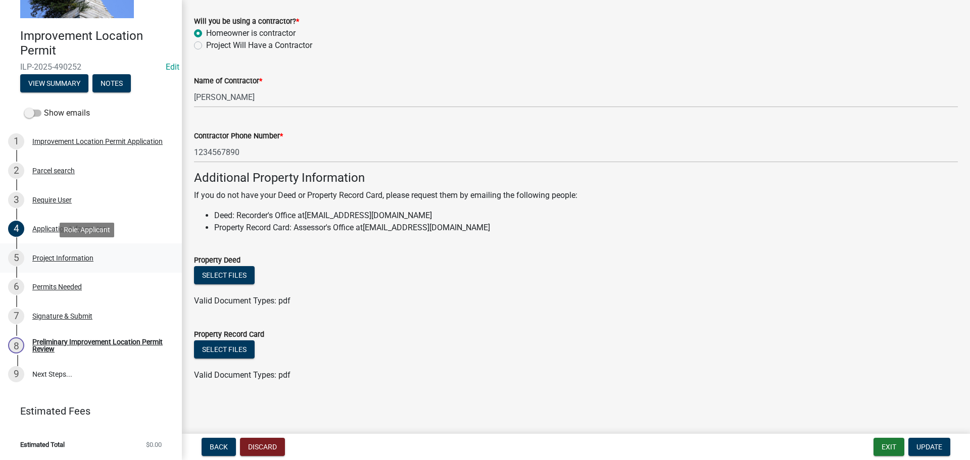
click at [78, 257] on div "Project Information" at bounding box center [62, 258] width 61 height 7
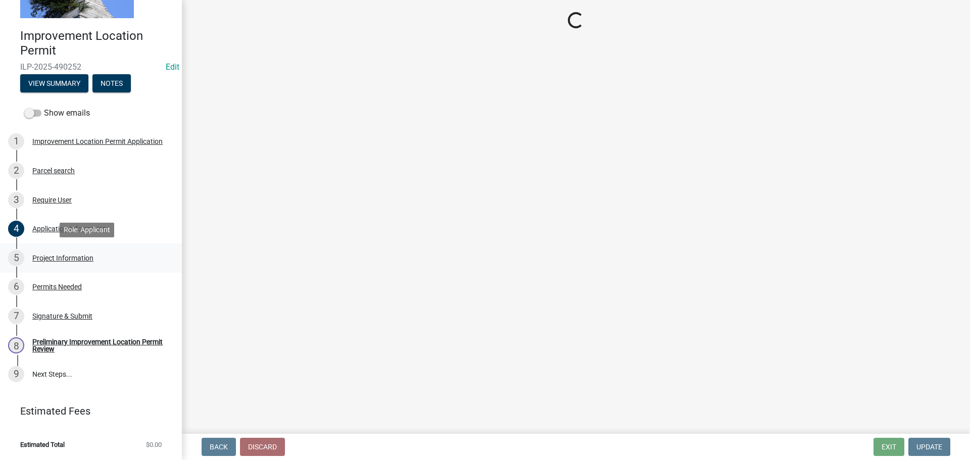
scroll to position [0, 0]
select select "db2e9b70-80d6-473a-a054-69d2aeea9b9e"
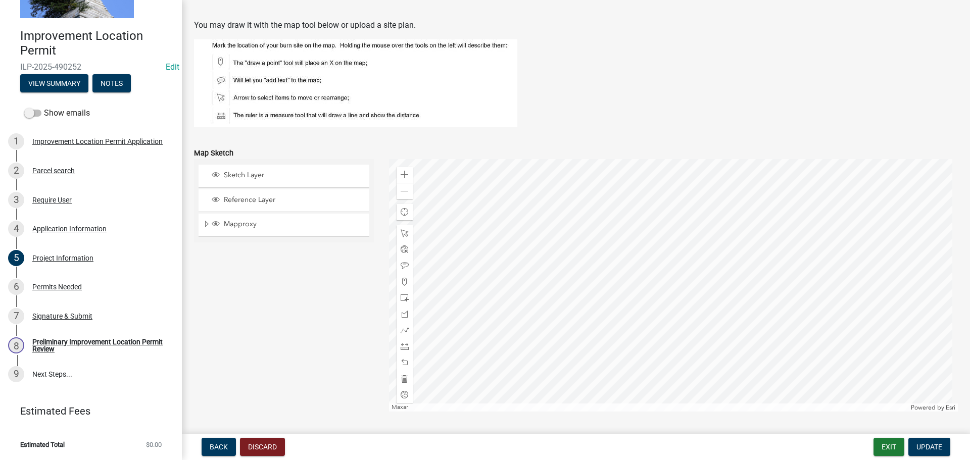
scroll to position [859, 0]
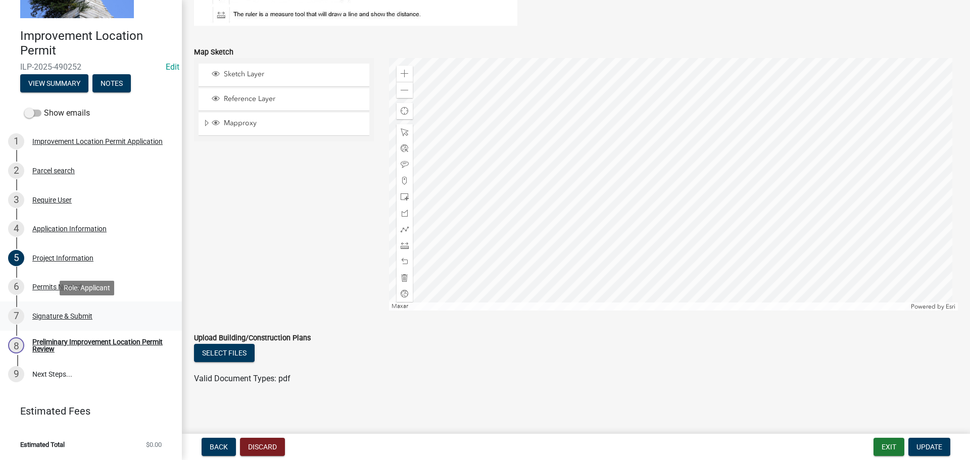
click at [68, 317] on div "Signature & Submit" at bounding box center [62, 316] width 60 height 7
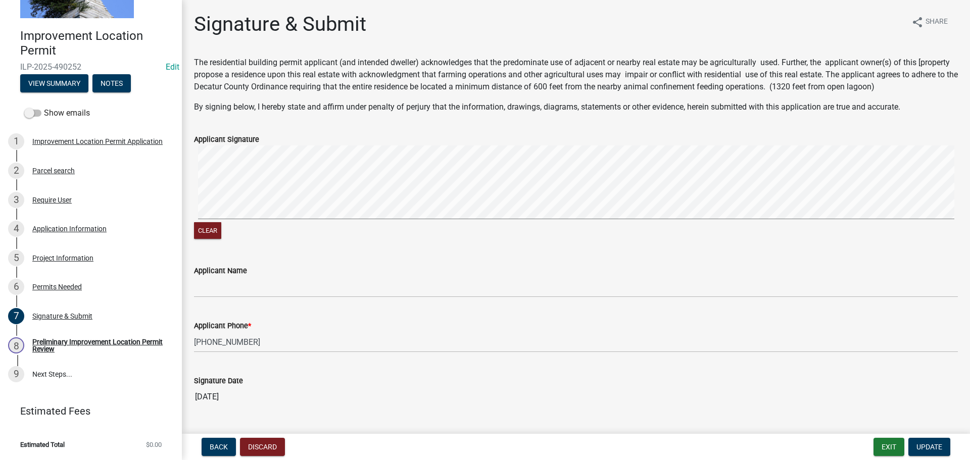
scroll to position [25, 0]
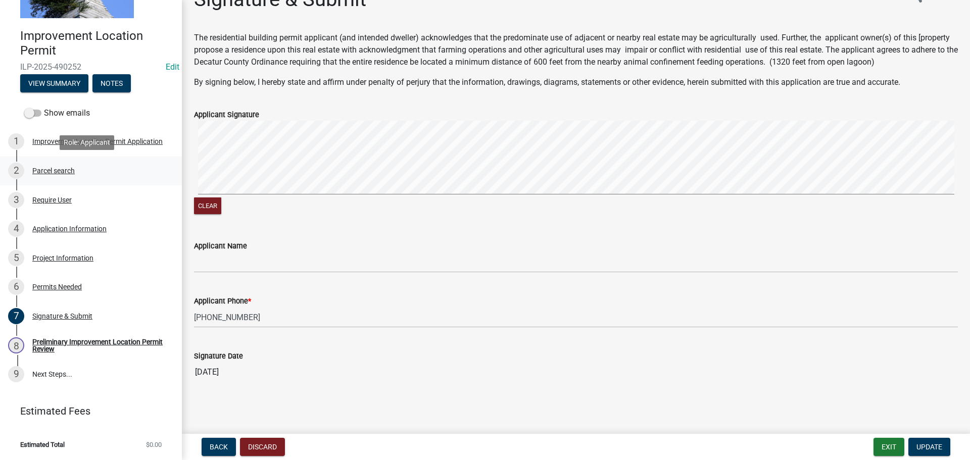
click at [70, 175] on div "2 Parcel search" at bounding box center [87, 171] width 158 height 16
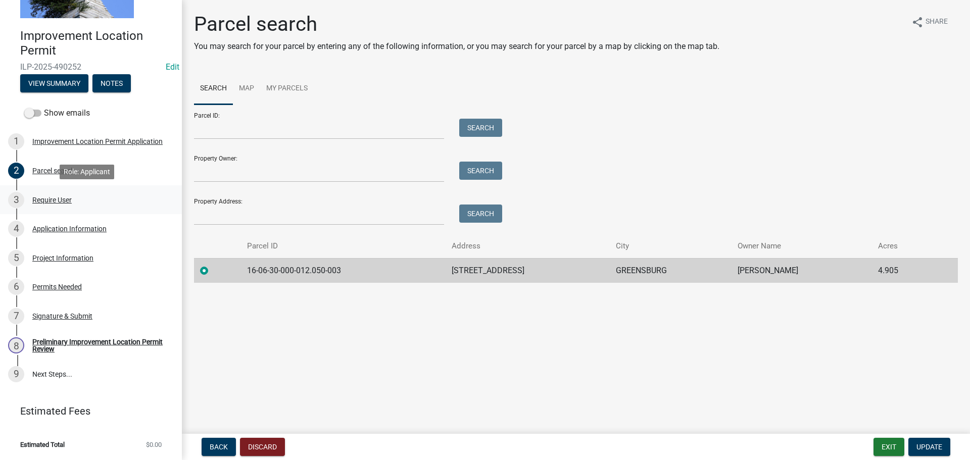
click at [67, 196] on div "Require User" at bounding box center [51, 199] width 39 height 7
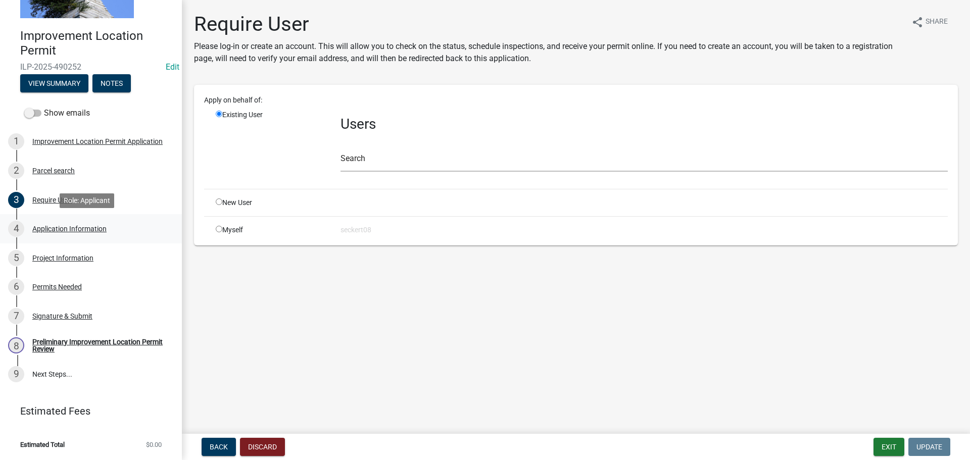
click at [68, 223] on div "4 Application Information" at bounding box center [87, 229] width 158 height 16
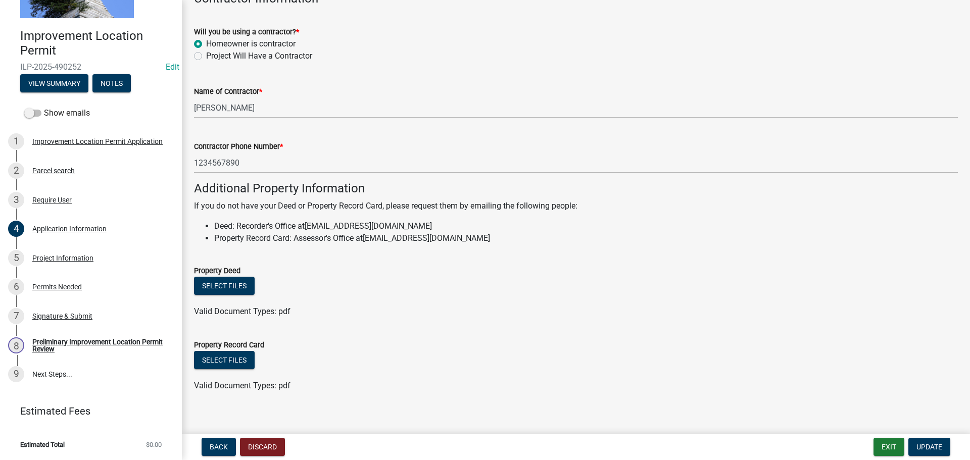
scroll to position [576, 0]
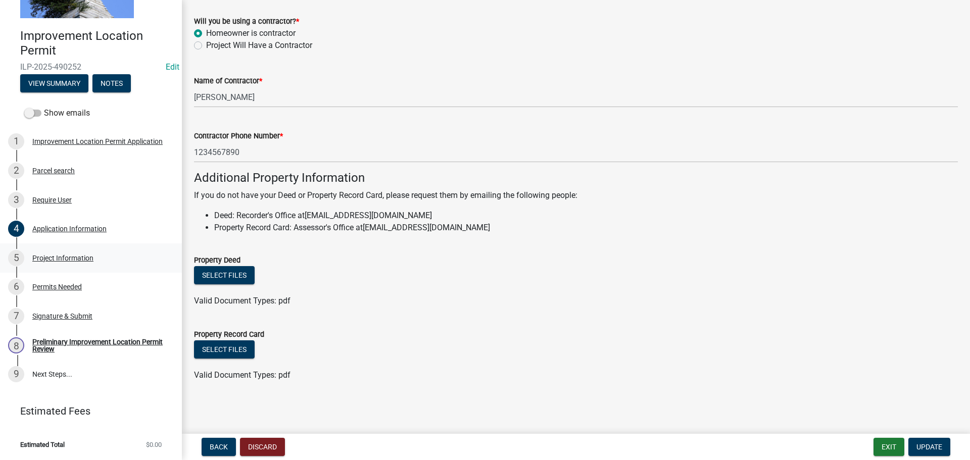
click at [86, 259] on div "Project Information" at bounding box center [62, 258] width 61 height 7
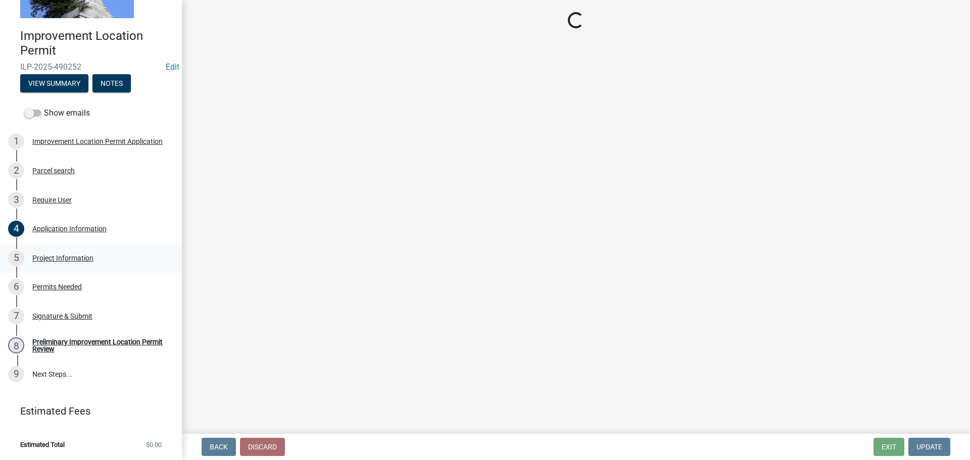
select select "db2e9b70-80d6-473a-a054-69d2aeea9b9e"
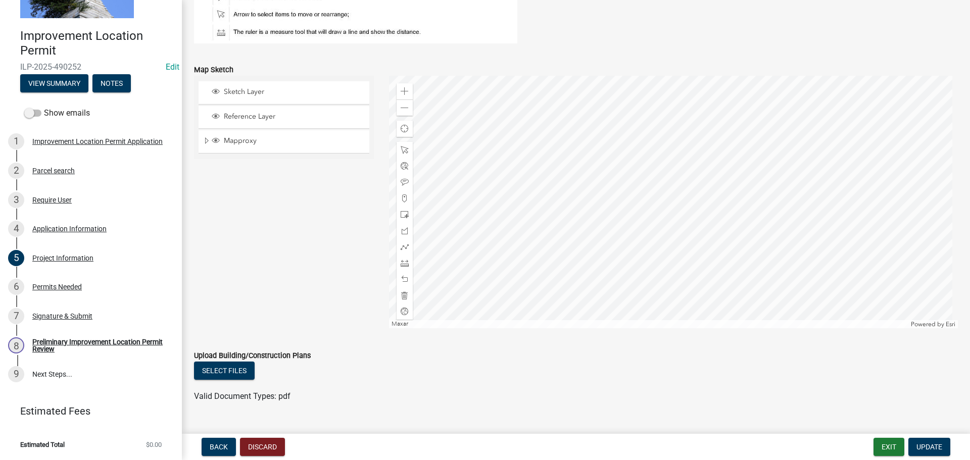
scroll to position [862, 0]
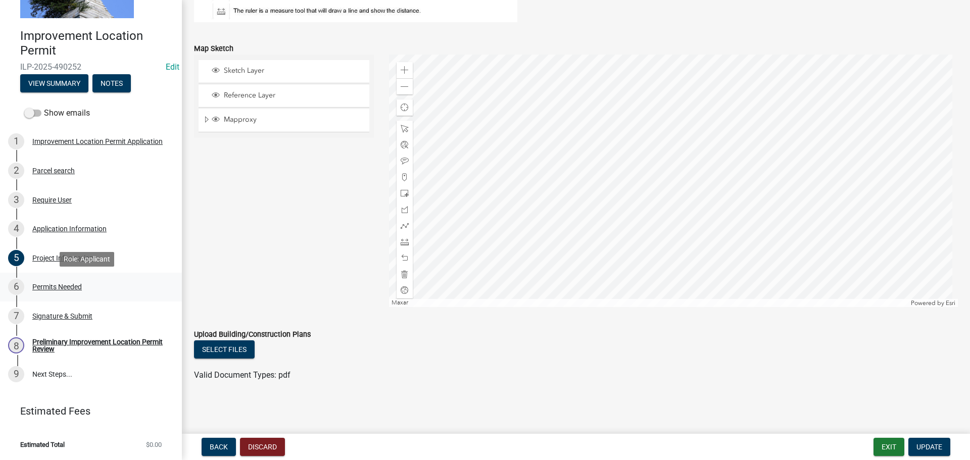
click at [84, 281] on div "6 Permits Needed" at bounding box center [87, 287] width 158 height 16
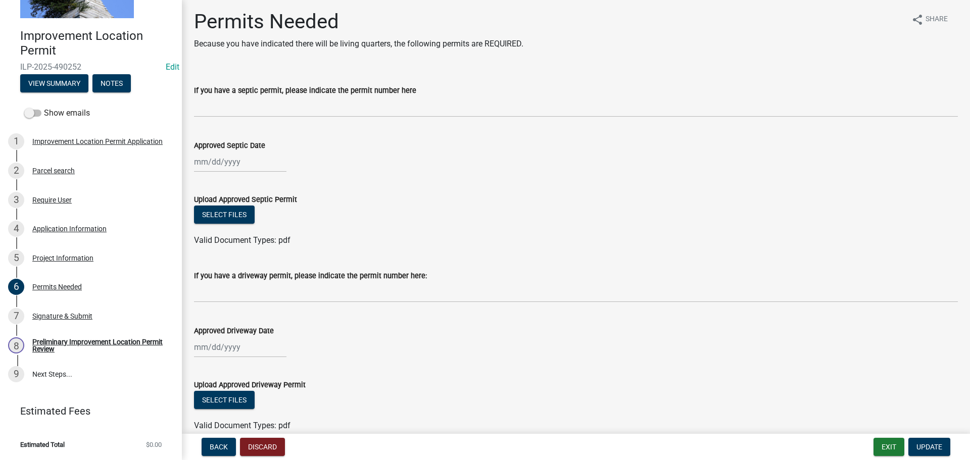
scroll to position [0, 0]
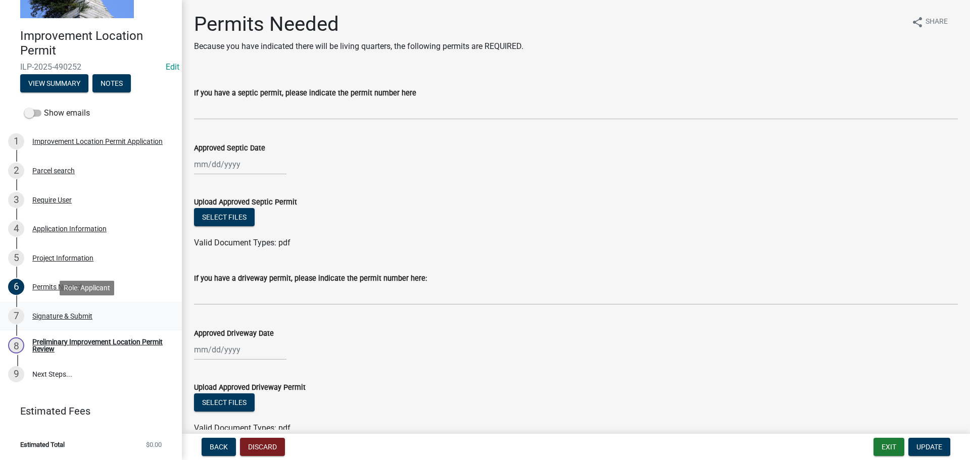
click at [76, 314] on div "Signature & Submit" at bounding box center [62, 316] width 60 height 7
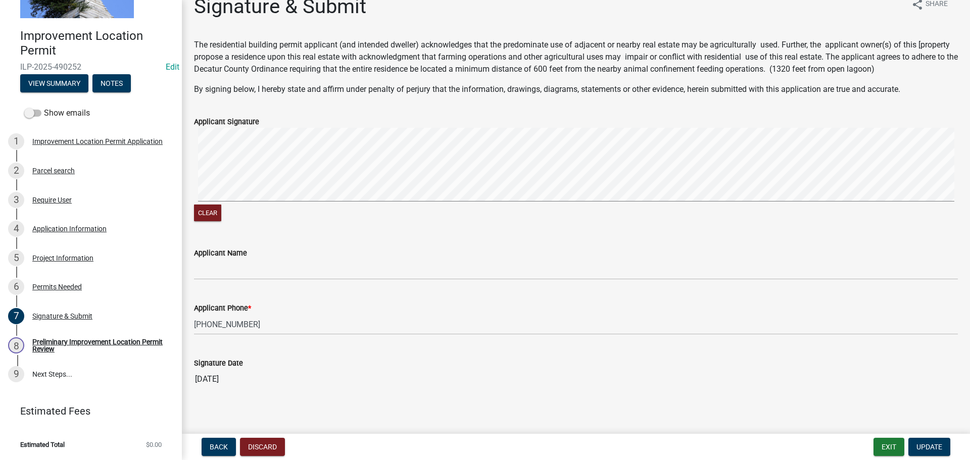
scroll to position [25, 0]
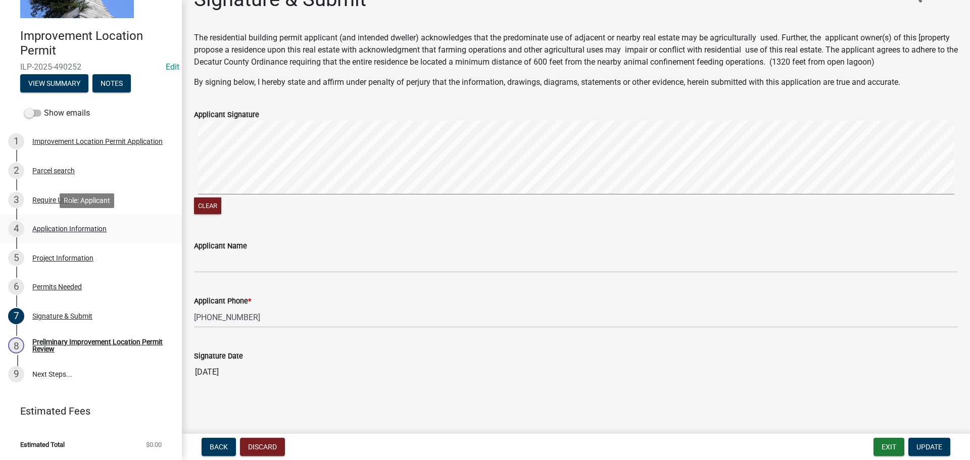
click at [65, 226] on div "Application Information" at bounding box center [69, 228] width 74 height 7
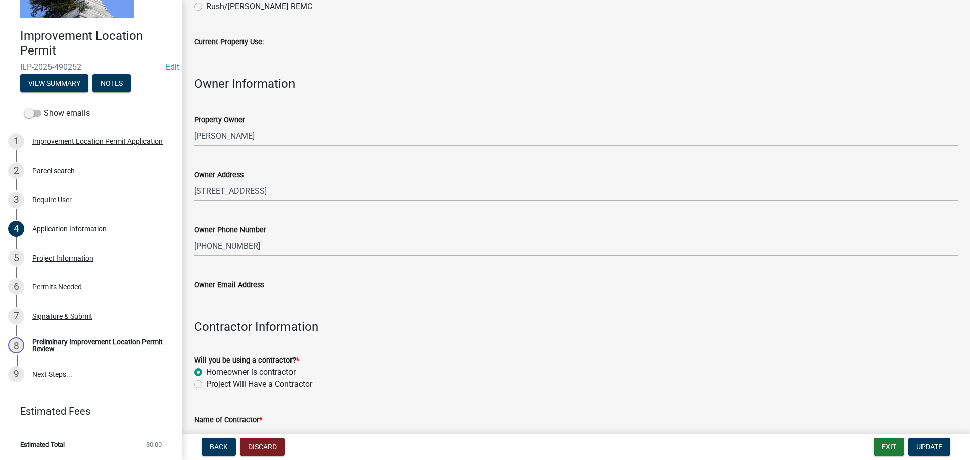
scroll to position [253, 0]
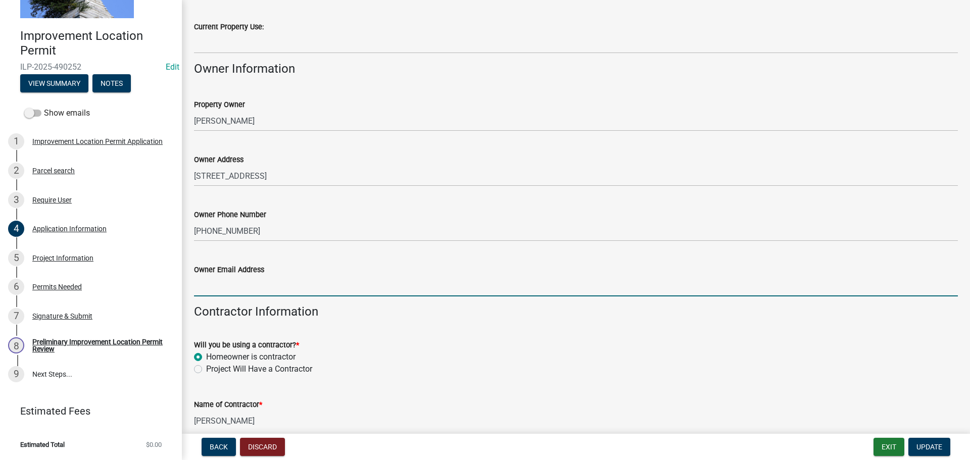
click at [232, 291] on input "Owner Email Address" at bounding box center [576, 286] width 764 height 21
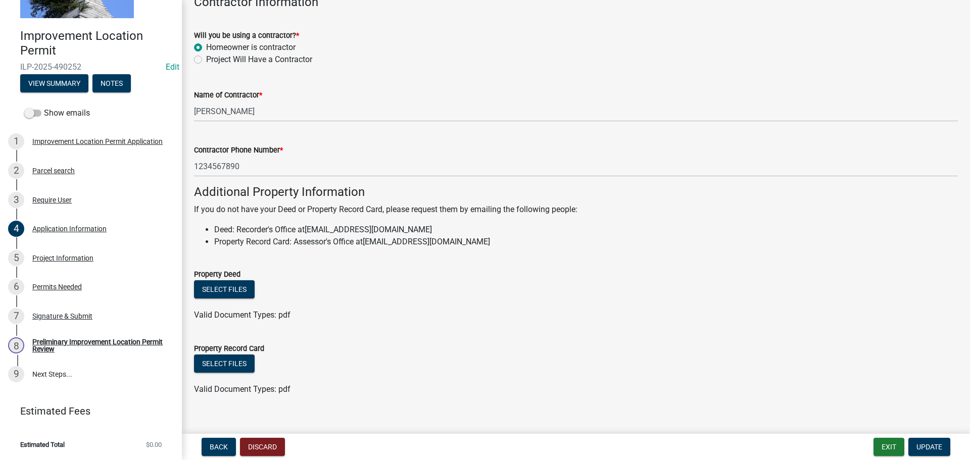
scroll to position [576, 0]
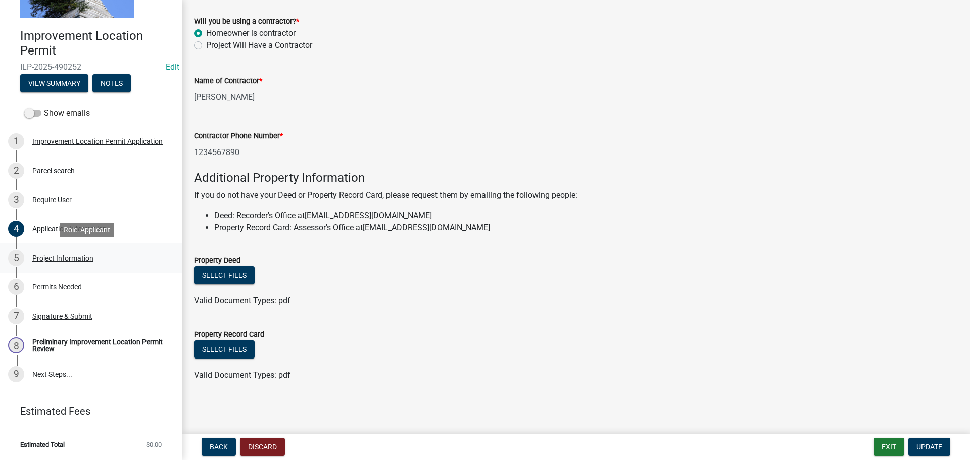
type input "[EMAIL_ADDRESS][DOMAIN_NAME]"
click at [77, 259] on div "Project Information" at bounding box center [62, 258] width 61 height 7
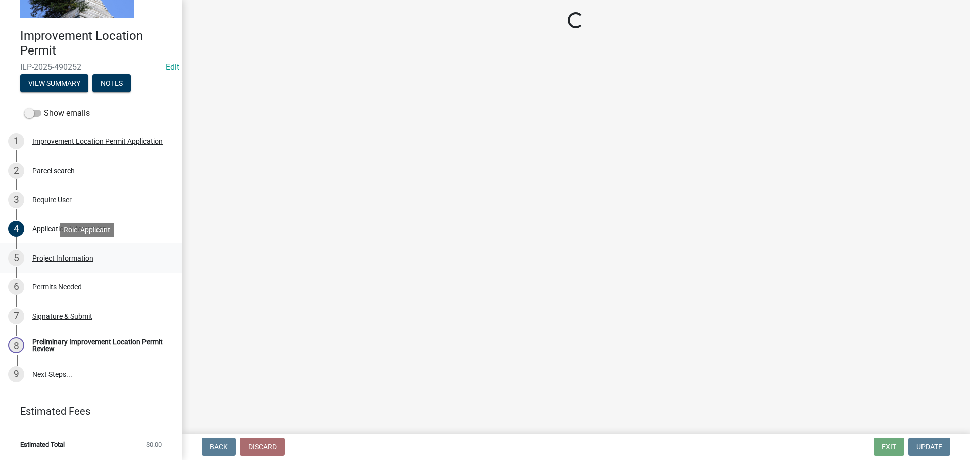
scroll to position [0, 0]
select select "db2e9b70-80d6-473a-a054-69d2aeea9b9e"
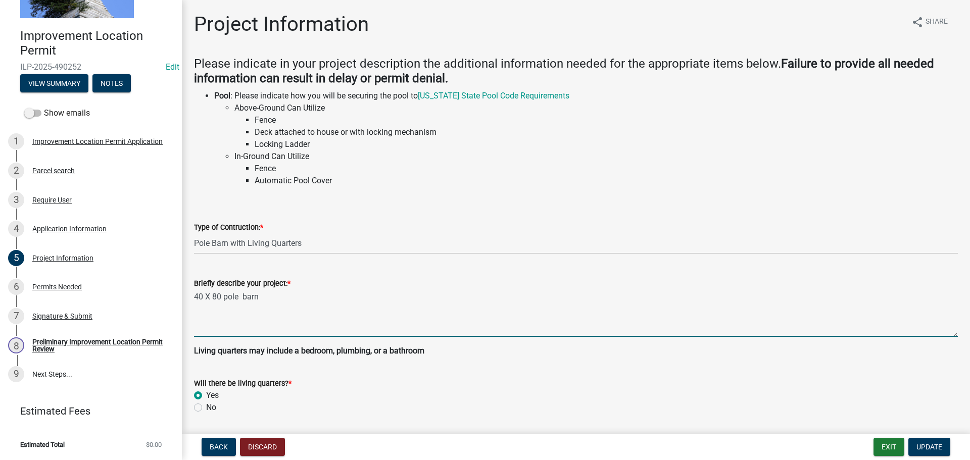
click at [264, 301] on textarea "40 X 80 pole barn" at bounding box center [576, 312] width 764 height 47
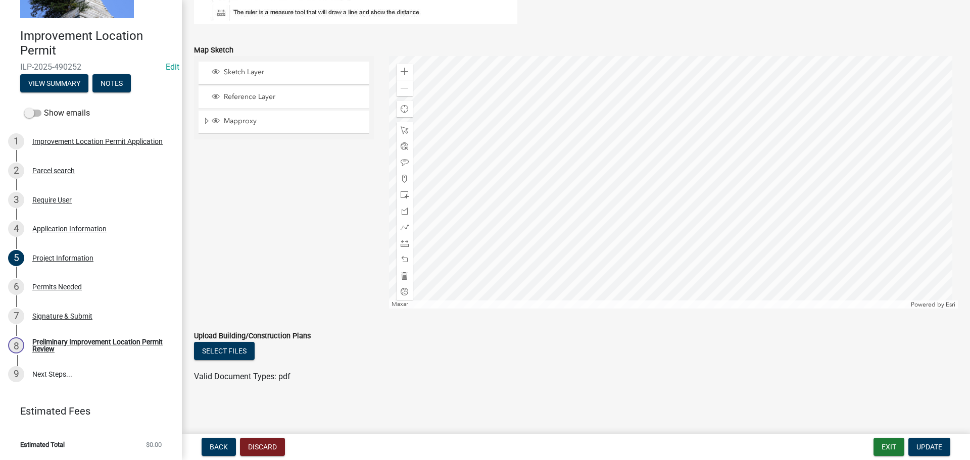
scroll to position [862, 0]
type textarea "40 X 80 pole barn. Shell only until septic permit for living quarters."
click at [920, 446] on span "Update" at bounding box center [929, 447] width 26 height 8
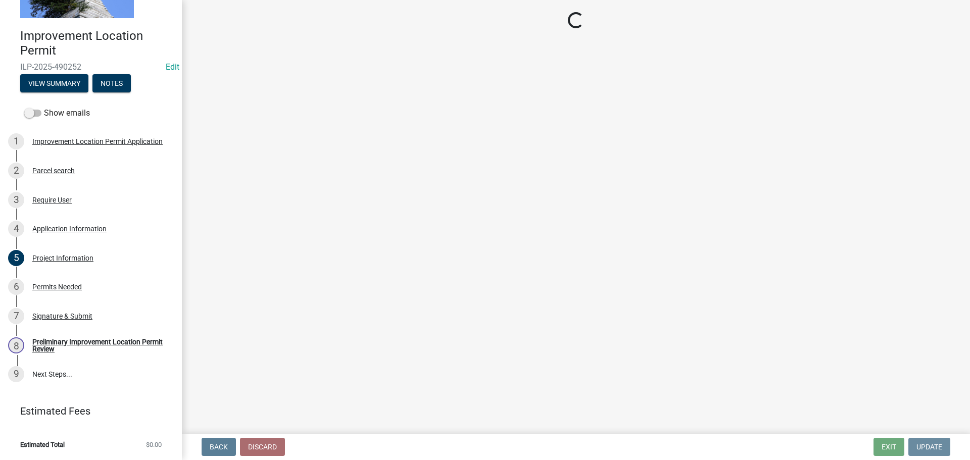
scroll to position [0, 0]
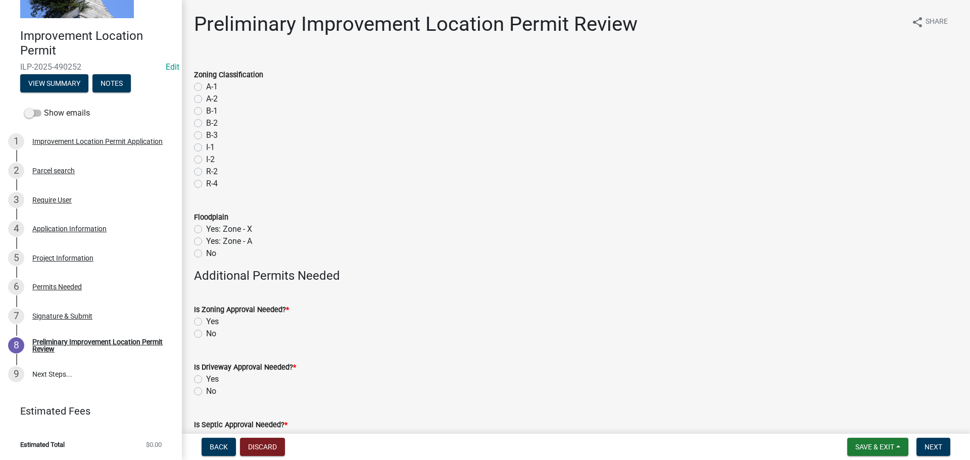
click at [206, 148] on label "I-1" at bounding box center [210, 147] width 9 height 12
click at [206, 148] on input "I-1" at bounding box center [209, 144] width 7 height 7
radio input "true"
click at [206, 253] on label "No" at bounding box center [211, 253] width 10 height 12
click at [206, 253] on input "No" at bounding box center [209, 250] width 7 height 7
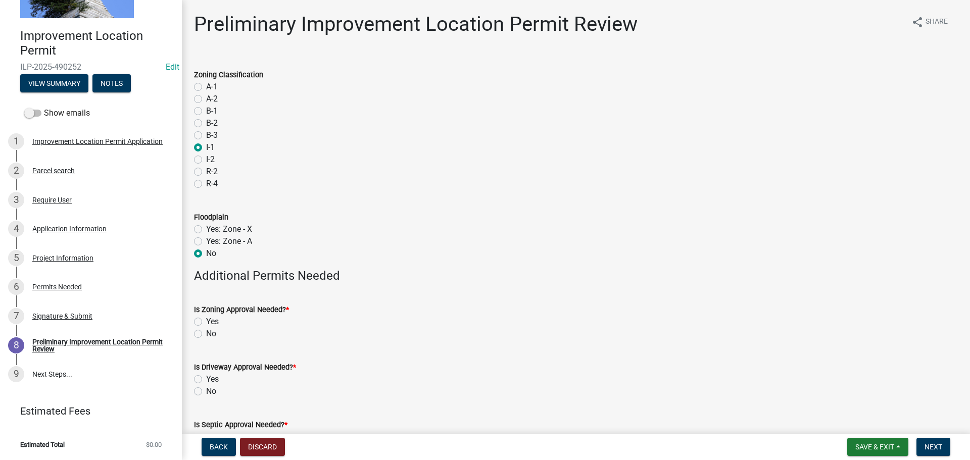
radio input "true"
click at [206, 335] on label "No" at bounding box center [211, 334] width 10 height 12
click at [206, 334] on input "No" at bounding box center [209, 331] width 7 height 7
radio input "true"
click at [195, 395] on div "No" at bounding box center [576, 391] width 764 height 12
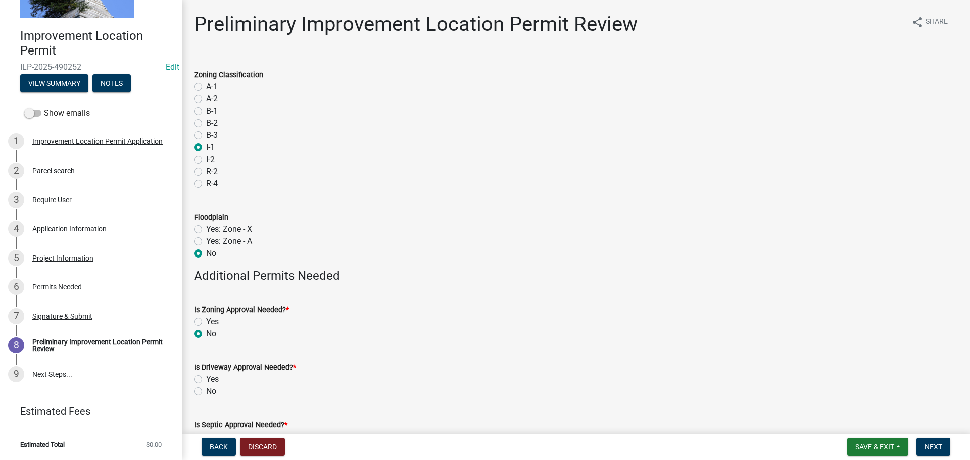
click at [206, 392] on label "No" at bounding box center [211, 391] width 10 height 12
click at [206, 392] on input "No" at bounding box center [209, 388] width 7 height 7
radio input "true"
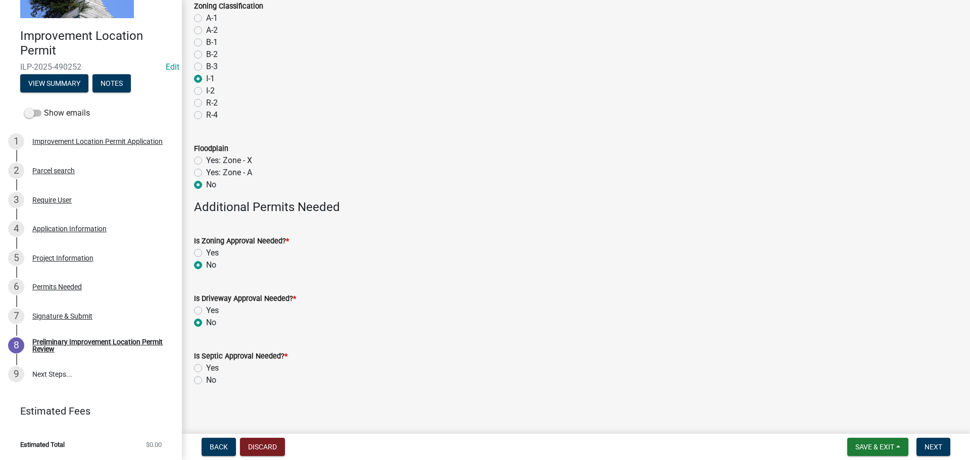
scroll to position [74, 0]
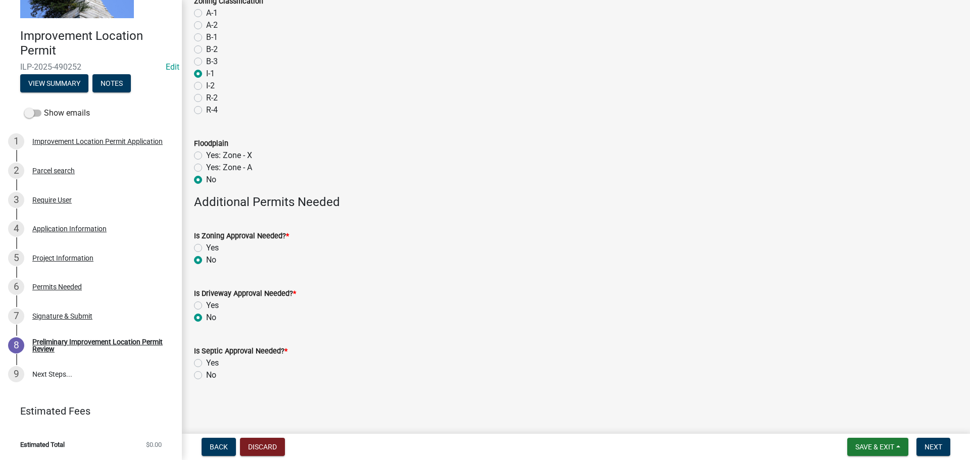
click at [206, 376] on label "No" at bounding box center [211, 375] width 10 height 12
click at [206, 376] on input "No" at bounding box center [209, 372] width 7 height 7
radio input "true"
click at [931, 444] on span "Next" at bounding box center [933, 447] width 18 height 8
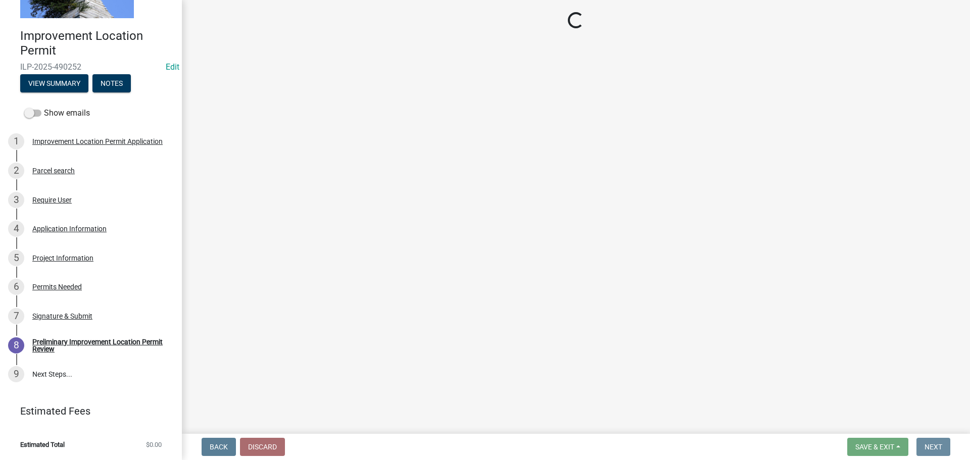
scroll to position [0, 0]
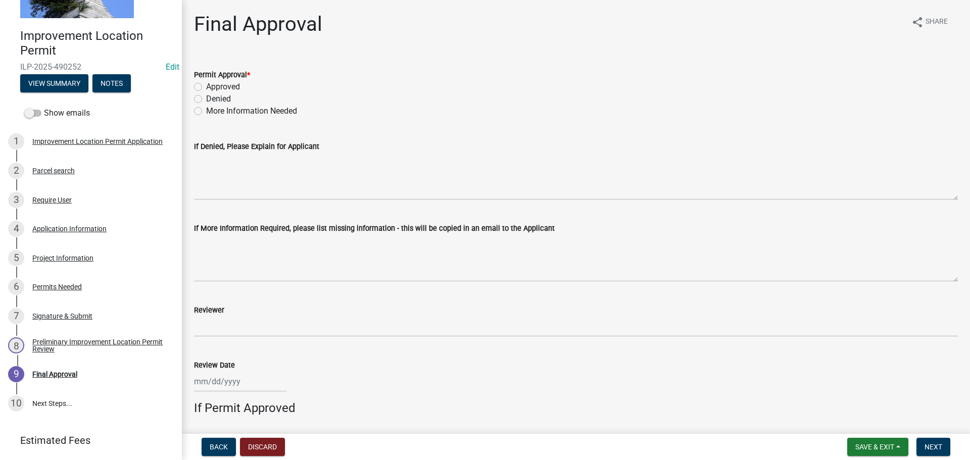
click at [206, 87] on label "Approved" at bounding box center [223, 87] width 34 height 12
click at [206, 87] on input "Approved" at bounding box center [209, 84] width 7 height 7
radio input "true"
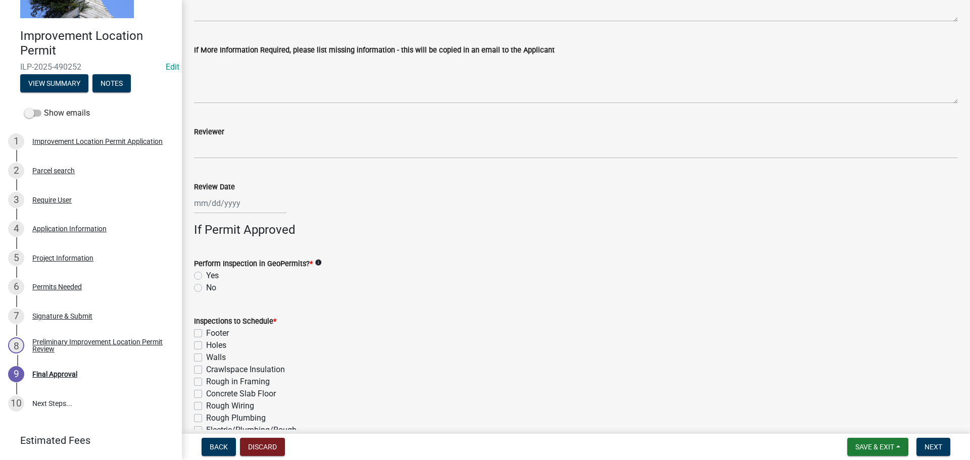
scroll to position [202, 0]
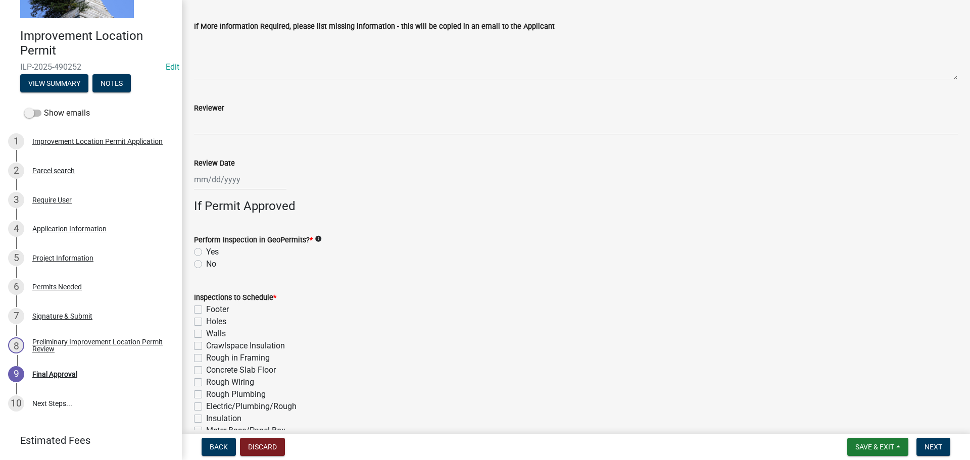
click at [206, 267] on label "No" at bounding box center [211, 264] width 10 height 12
click at [206, 265] on input "No" at bounding box center [209, 261] width 7 height 7
radio input "true"
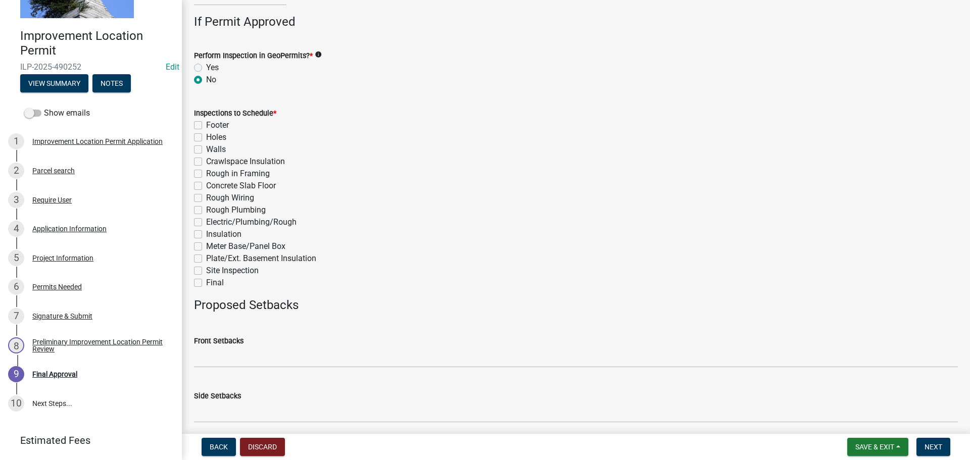
scroll to position [404, 0]
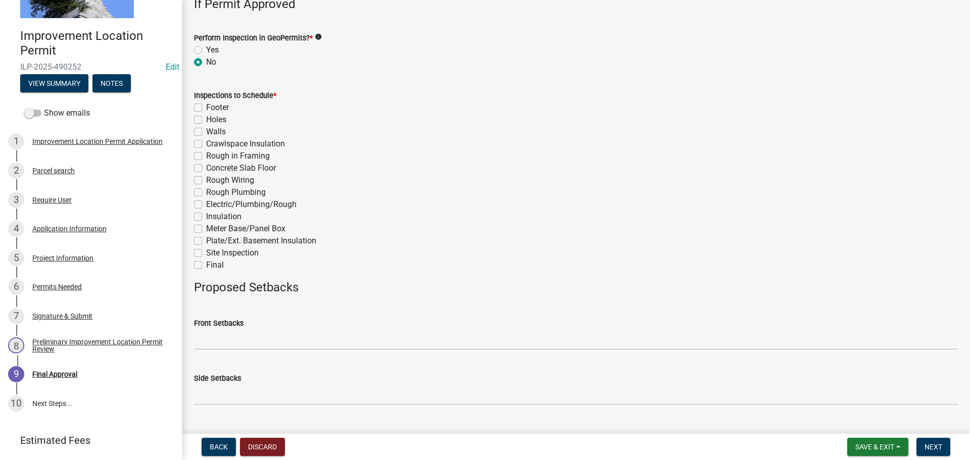
click at [206, 268] on label "Final" at bounding box center [215, 265] width 18 height 12
click at [206, 266] on input "Final" at bounding box center [209, 262] width 7 height 7
checkbox input "true"
checkbox input "false"
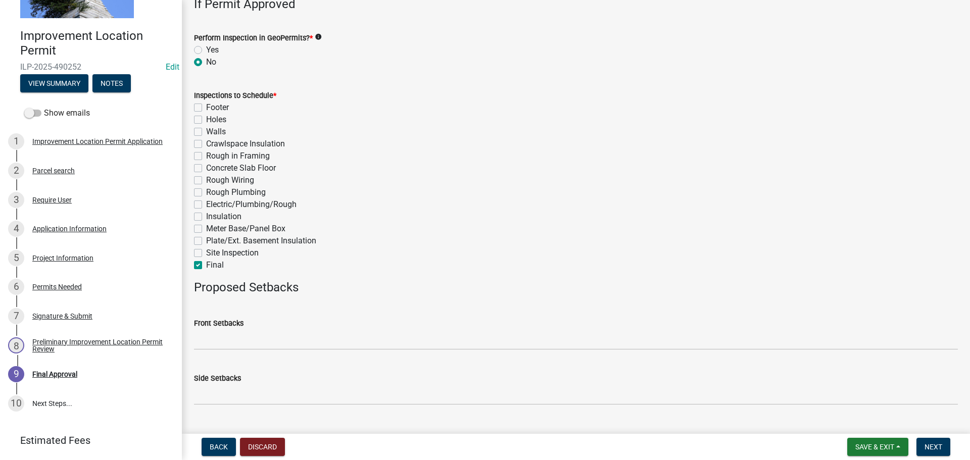
checkbox input "false"
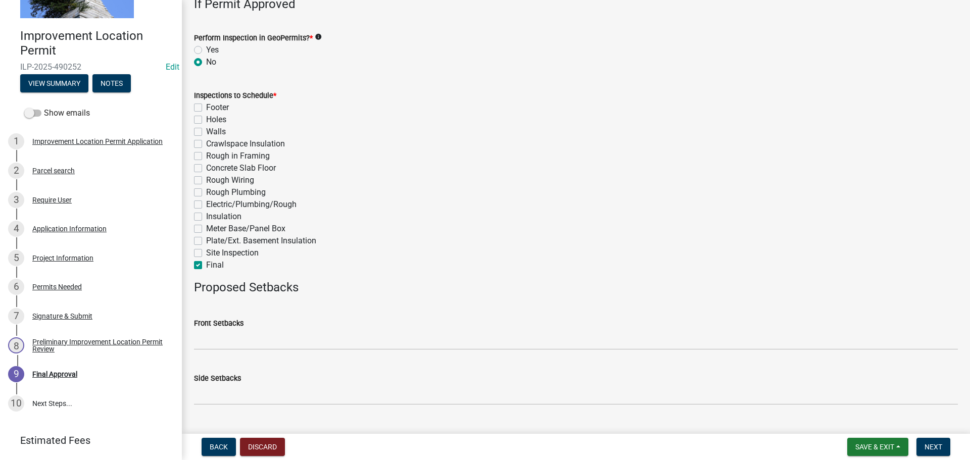
checkbox input "false"
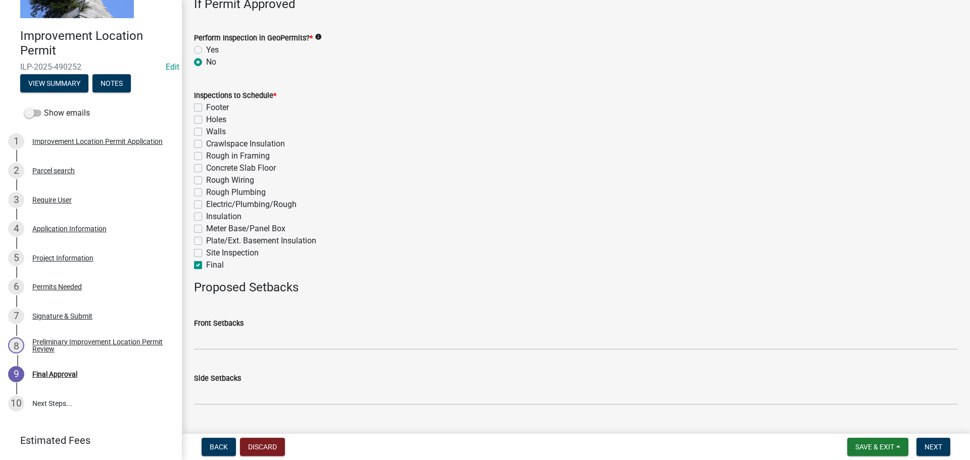
checkbox input "false"
checkbox input "true"
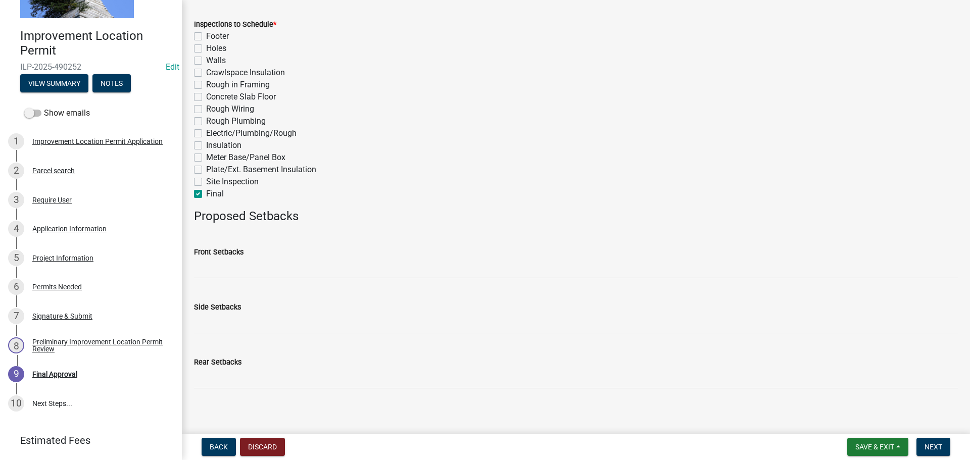
scroll to position [482, 0]
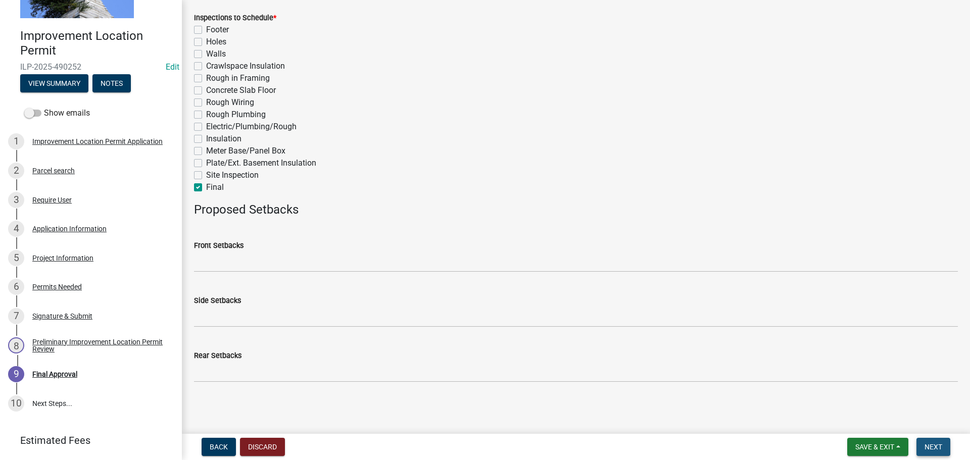
click at [929, 451] on span "Next" at bounding box center [933, 447] width 18 height 8
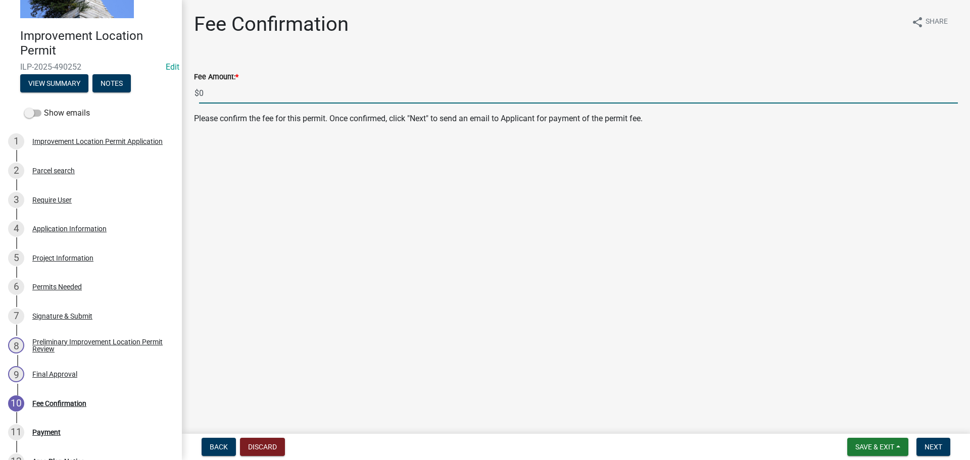
drag, startPoint x: 216, startPoint y: 94, endPoint x: 193, endPoint y: 91, distance: 22.9
click at [193, 91] on div "Fee Amount: * $ 0" at bounding box center [575, 80] width 779 height 47
type input "345.00"
click at [922, 444] on button "Next" at bounding box center [933, 447] width 34 height 18
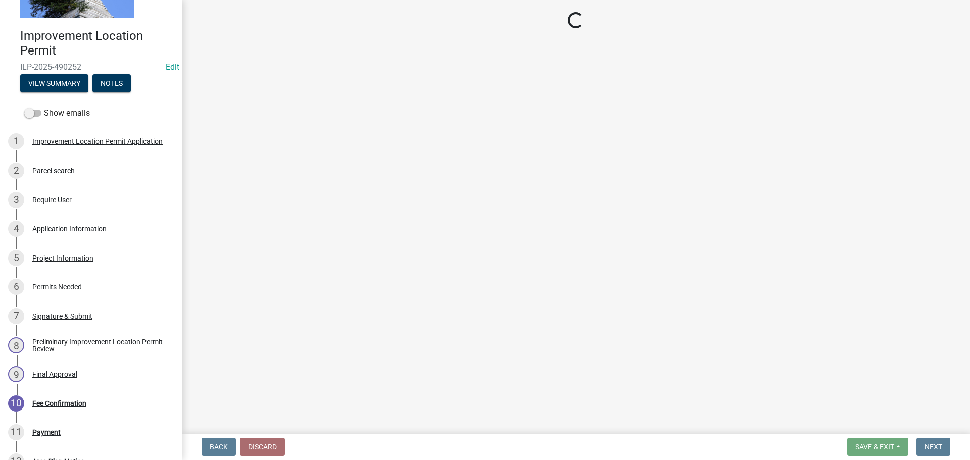
select select "3: 3"
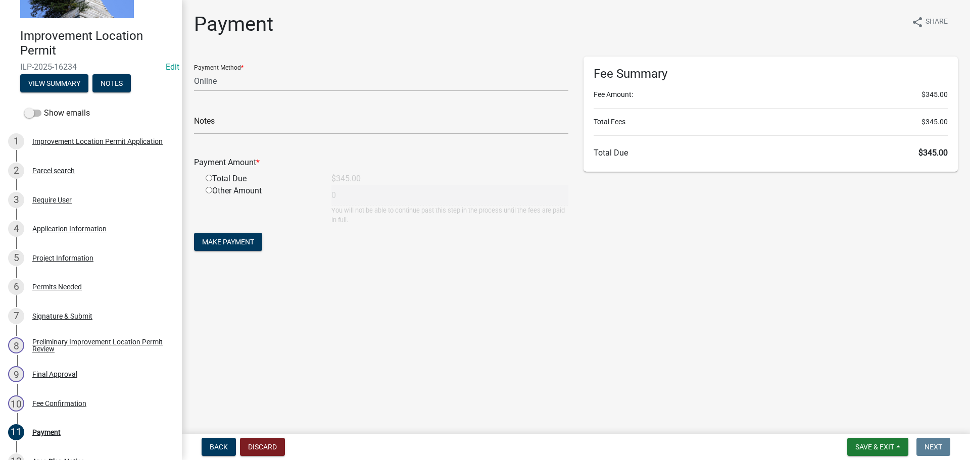
click at [207, 177] on input "radio" at bounding box center [209, 178] width 7 height 7
radio input "true"
type input "345"
click at [217, 241] on span "Make Payment" at bounding box center [228, 242] width 52 height 8
click at [213, 81] on select "Credit Card POS Check Cash Online" at bounding box center [381, 81] width 374 height 21
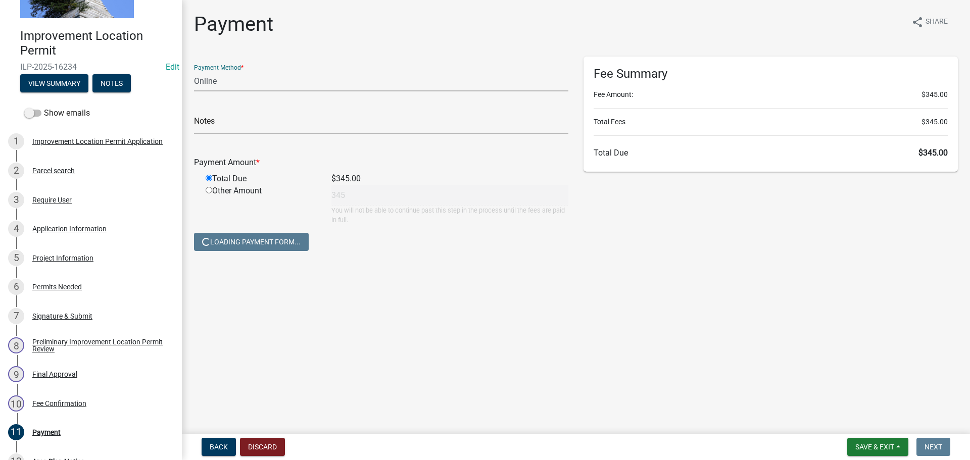
select select "2: 1"
click at [194, 71] on select "Credit Card POS Check Cash Online" at bounding box center [381, 81] width 374 height 21
click at [858, 438] on button "Save & Exit" at bounding box center [877, 447] width 61 height 18
click at [861, 429] on button "Save & Exit" at bounding box center [867, 421] width 81 height 24
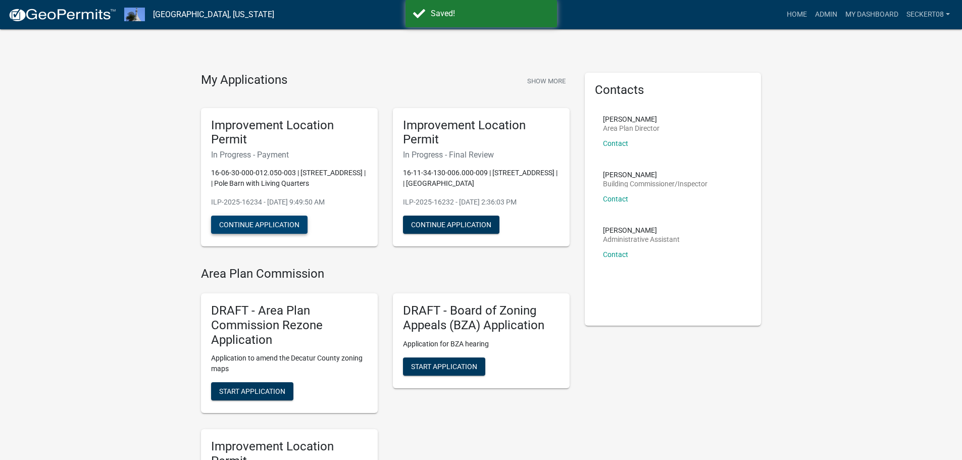
click at [285, 229] on button "Continue Application" at bounding box center [259, 225] width 96 height 18
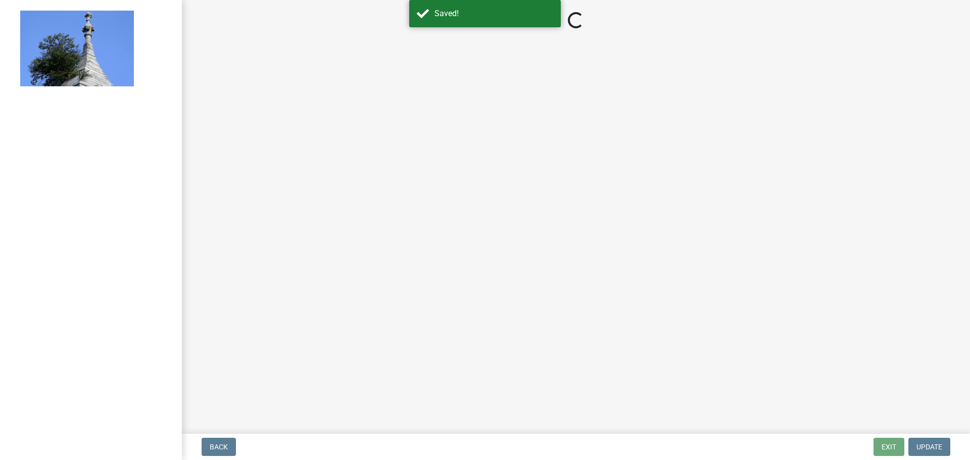
select select "2: 1"
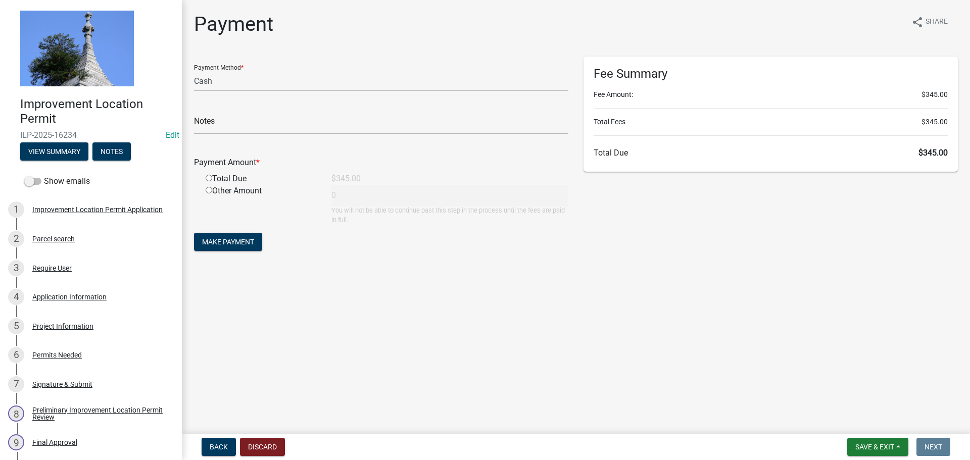
click at [209, 176] on input "radio" at bounding box center [209, 178] width 7 height 7
radio input "true"
type input "345"
click at [217, 240] on span "Make Payment" at bounding box center [228, 242] width 52 height 8
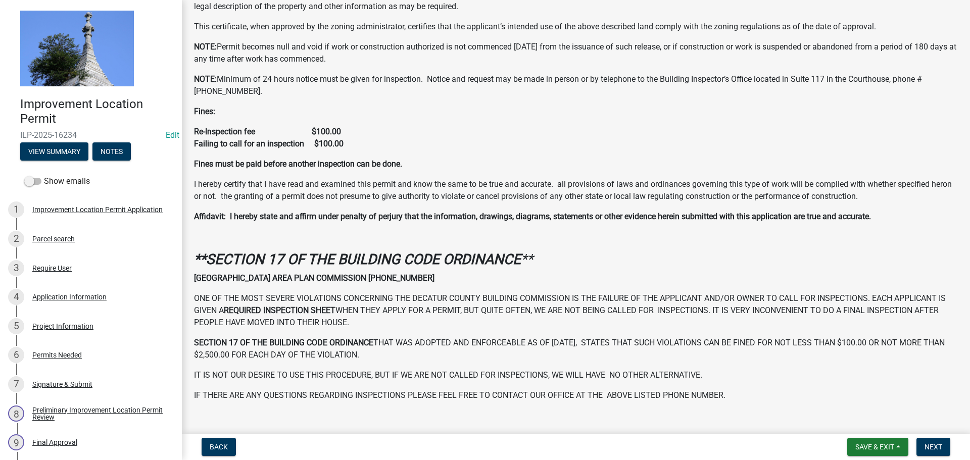
scroll to position [253, 0]
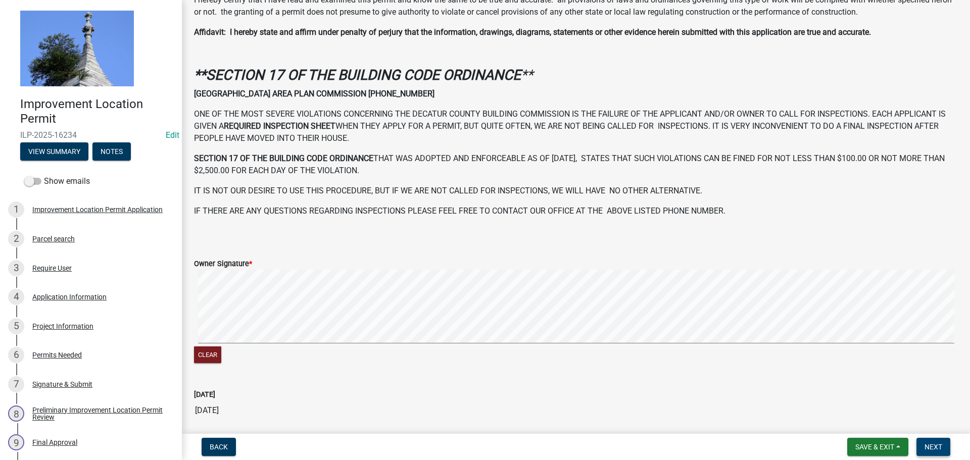
click at [923, 450] on button "Next" at bounding box center [933, 447] width 34 height 18
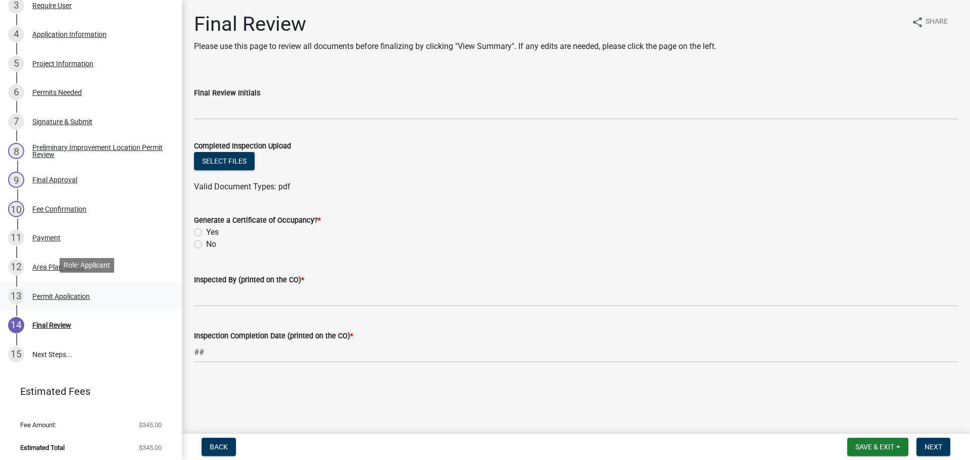
scroll to position [266, 0]
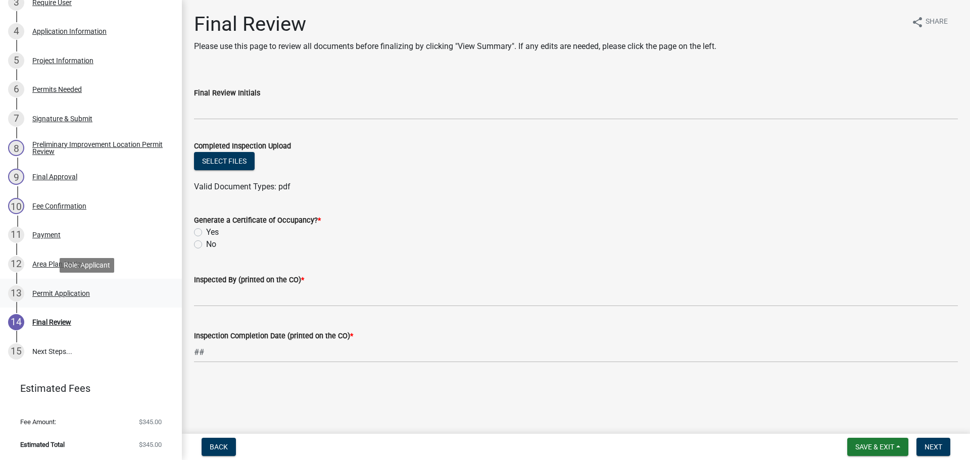
click at [82, 292] on div "Permit Application" at bounding box center [61, 293] width 58 height 7
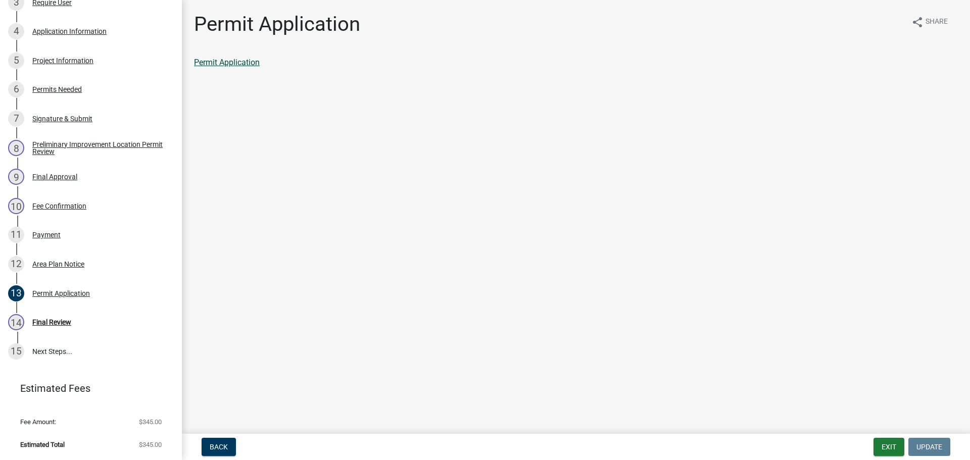
click at [257, 65] on link "Permit Application" at bounding box center [227, 63] width 66 height 10
click at [903, 450] on button "Exit" at bounding box center [888, 447] width 31 height 18
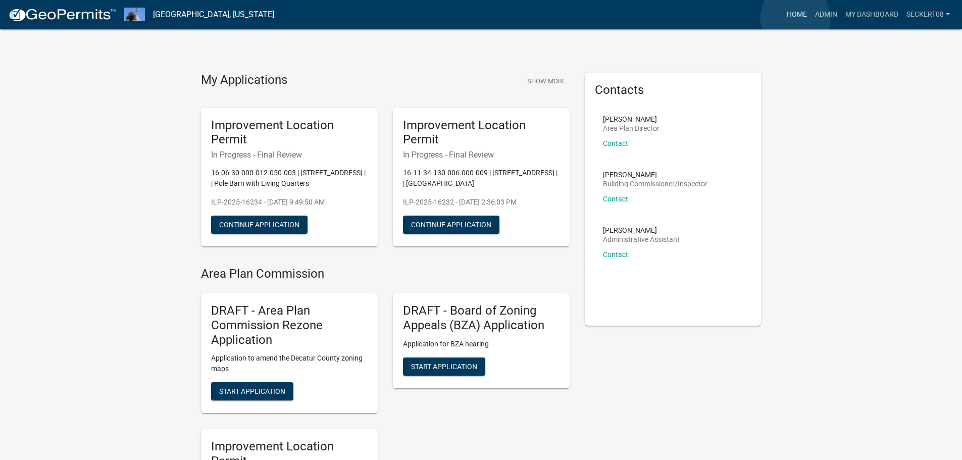
click at [795, 18] on link "Home" at bounding box center [797, 14] width 28 height 19
click at [792, 16] on link "Home" at bounding box center [797, 14] width 28 height 19
click at [816, 16] on link "Admin" at bounding box center [826, 14] width 30 height 19
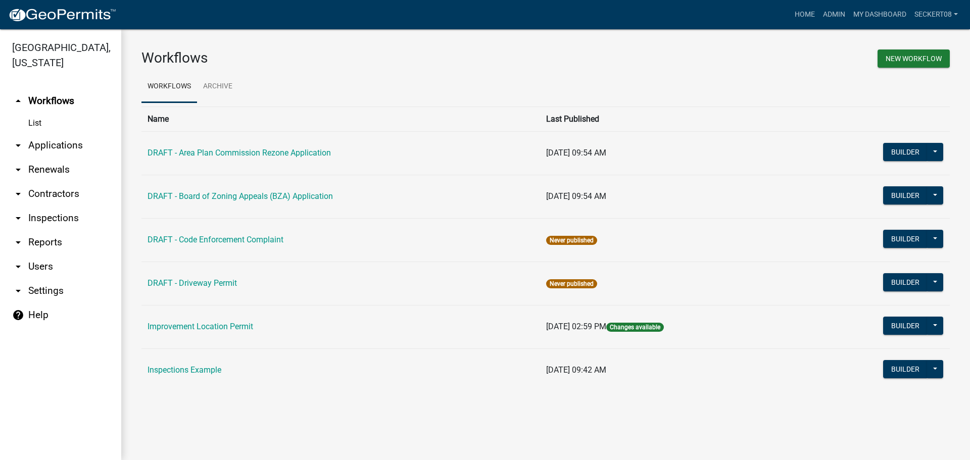
click at [53, 144] on link "arrow_drop_down Applications" at bounding box center [60, 145] width 121 height 24
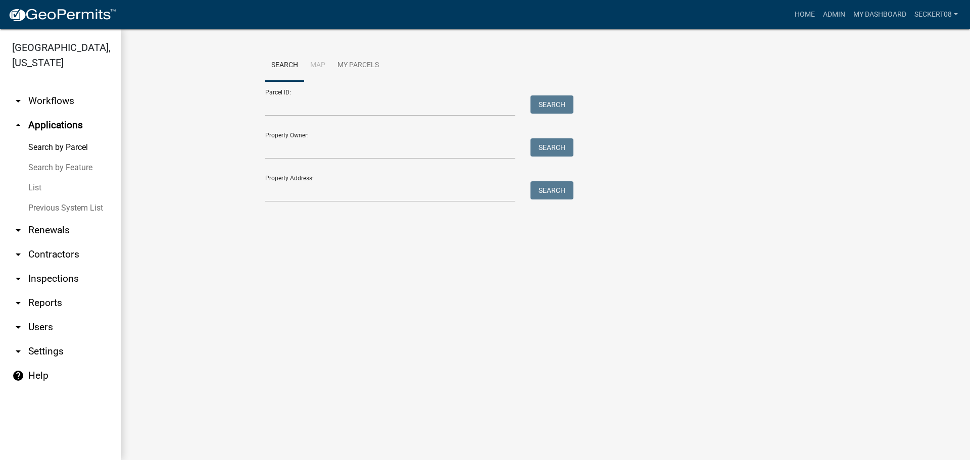
click at [32, 187] on link "List" at bounding box center [60, 188] width 121 height 20
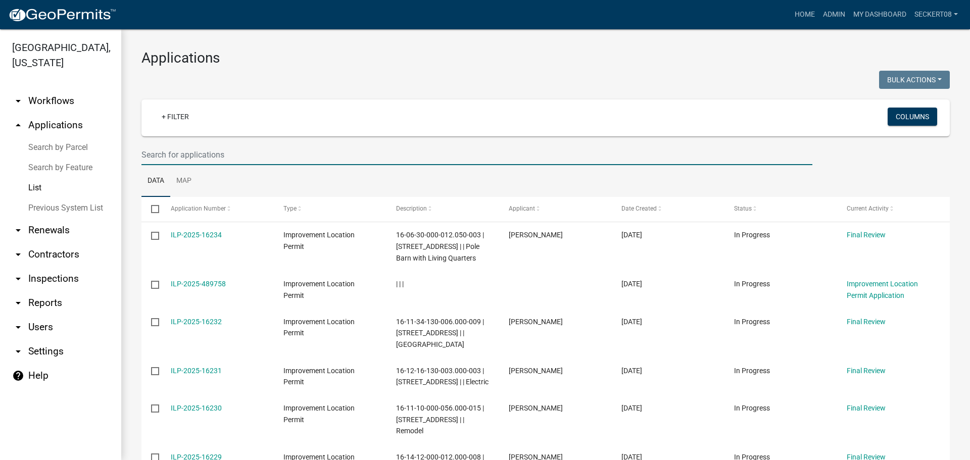
click at [201, 154] on input "text" at bounding box center [476, 154] width 671 height 21
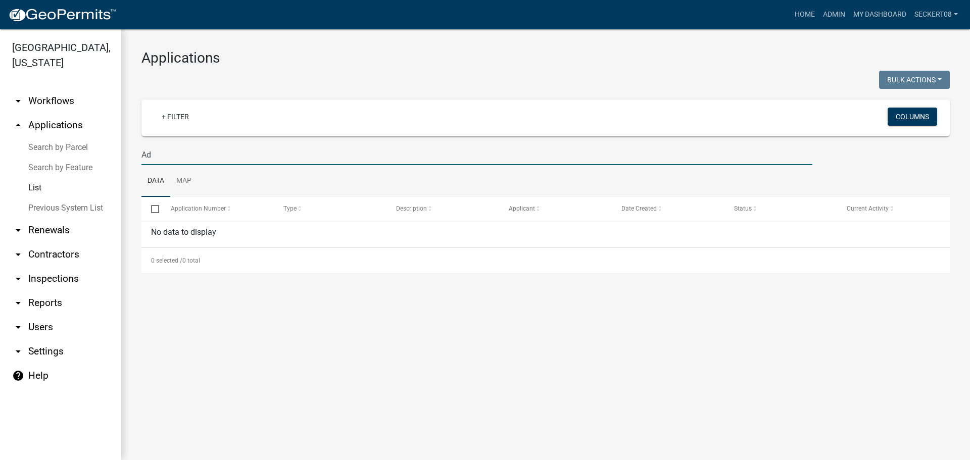
type input "A"
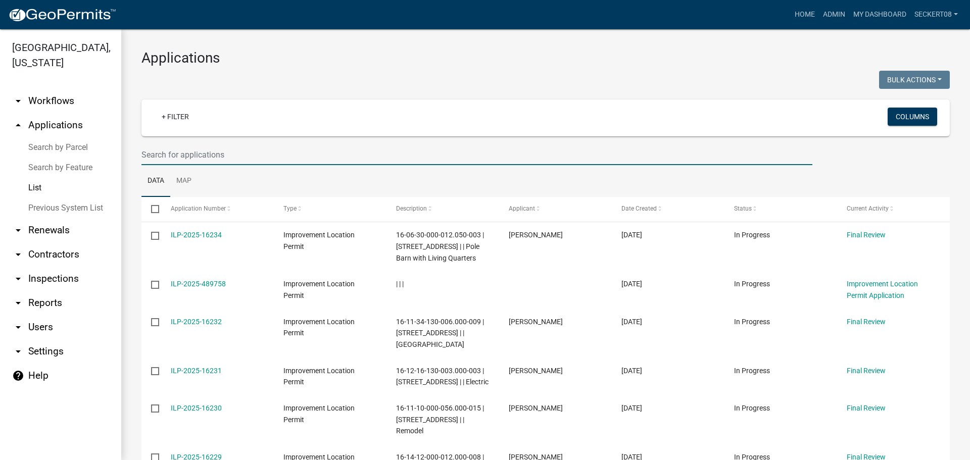
click at [200, 155] on input "text" at bounding box center [476, 154] width 671 height 21
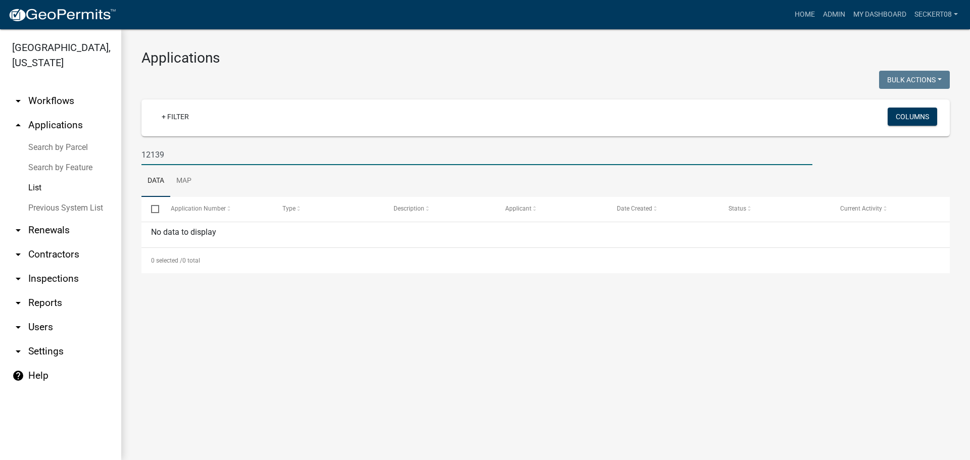
drag, startPoint x: 188, startPoint y: 156, endPoint x: 137, endPoint y: 154, distance: 51.1
click at [137, 154] on div "12139" at bounding box center [477, 154] width 686 height 21
type input "[PERSON_NAME] Town"
